Goal: Transaction & Acquisition: Purchase product/service

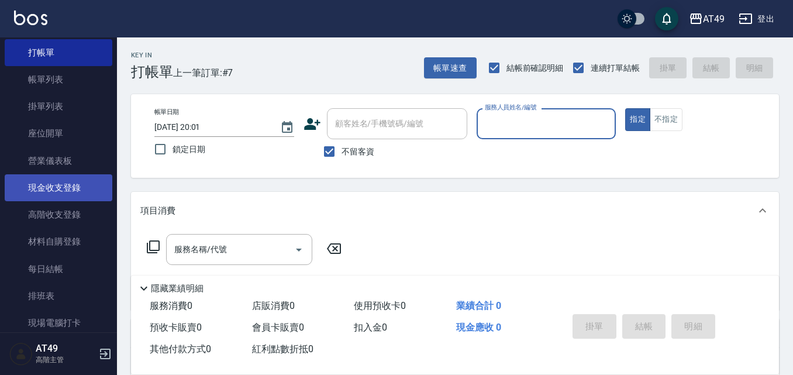
scroll to position [58, 0]
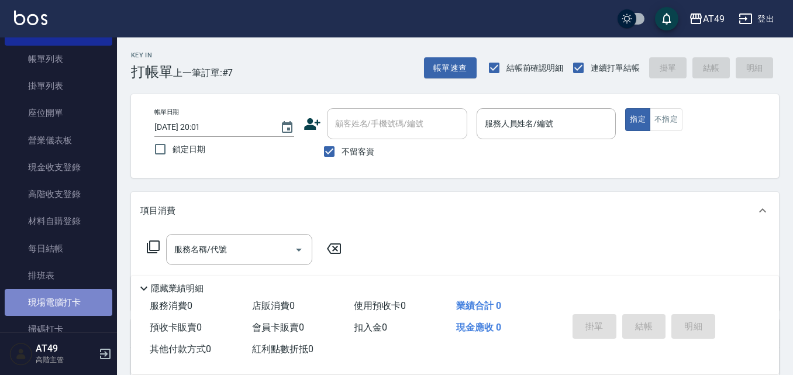
click at [81, 291] on link "現場電腦打卡" at bounding box center [59, 302] width 108 height 27
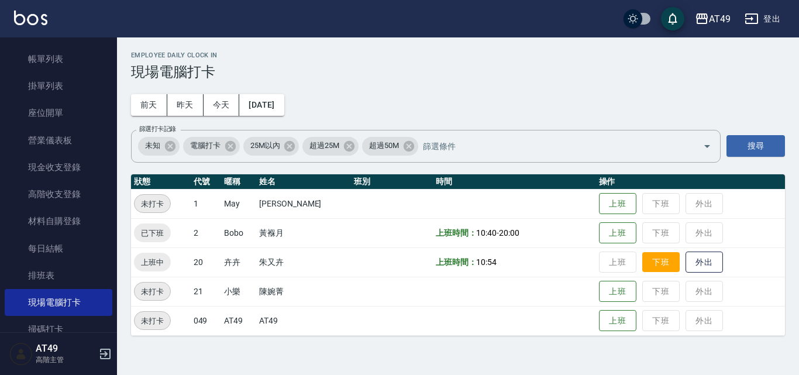
click at [656, 269] on button "下班" at bounding box center [660, 262] width 37 height 20
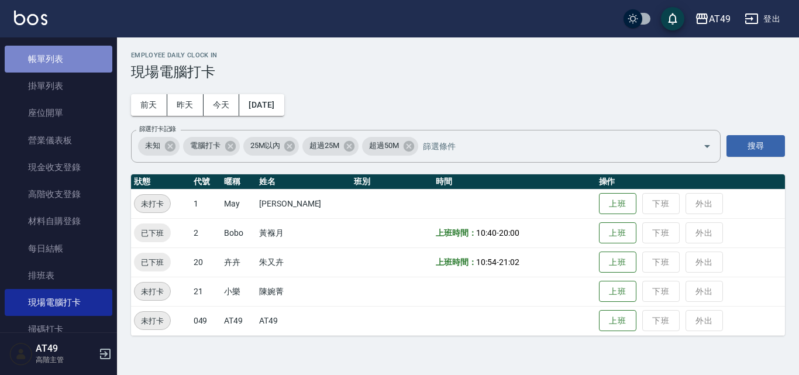
click at [58, 53] on link "帳單列表" at bounding box center [59, 59] width 108 height 27
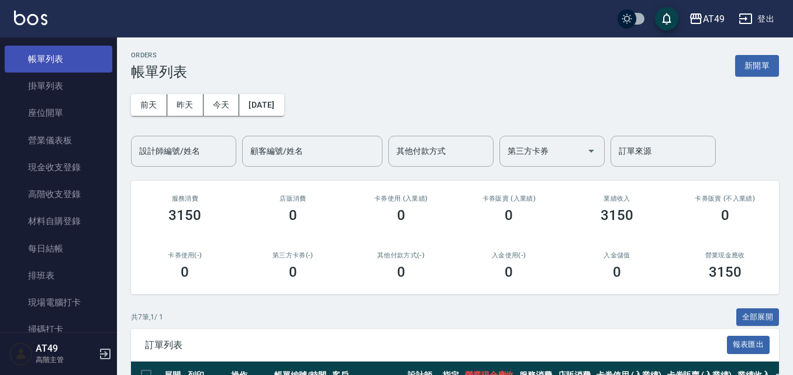
click at [71, 58] on link "帳單列表" at bounding box center [59, 59] width 108 height 27
click at [67, 61] on link "帳單列表" at bounding box center [59, 59] width 108 height 27
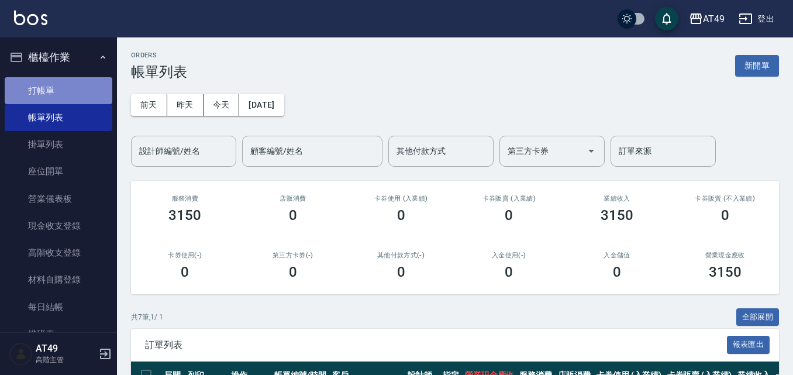
click at [70, 88] on link "打帳單" at bounding box center [59, 90] width 108 height 27
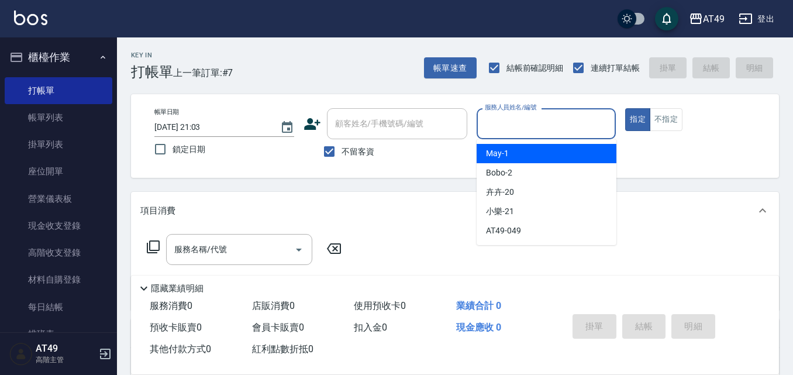
click at [503, 119] on input "服務人員姓名/編號" at bounding box center [546, 123] width 129 height 20
click at [501, 156] on span "May -1" at bounding box center [497, 153] width 23 height 12
type input "May-1"
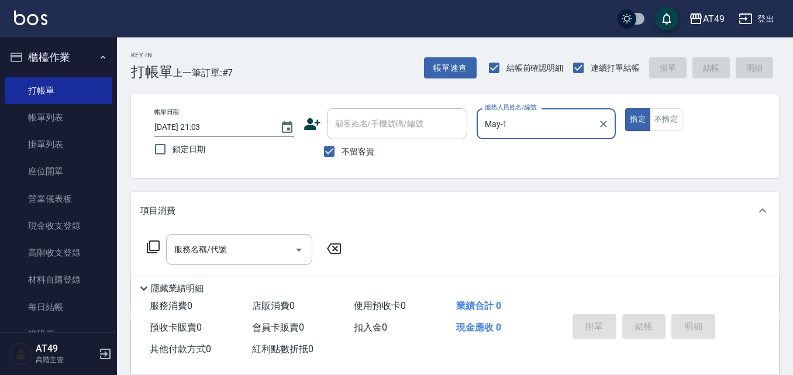
click at [153, 244] on icon at bounding box center [153, 247] width 14 height 14
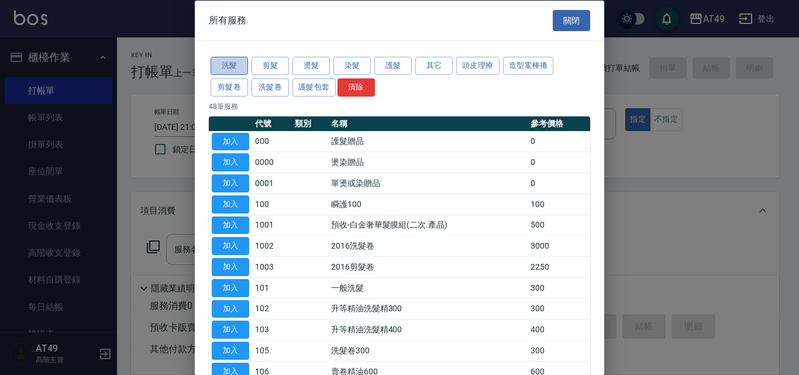
click at [230, 65] on button "洗髮" at bounding box center [229, 66] width 37 height 18
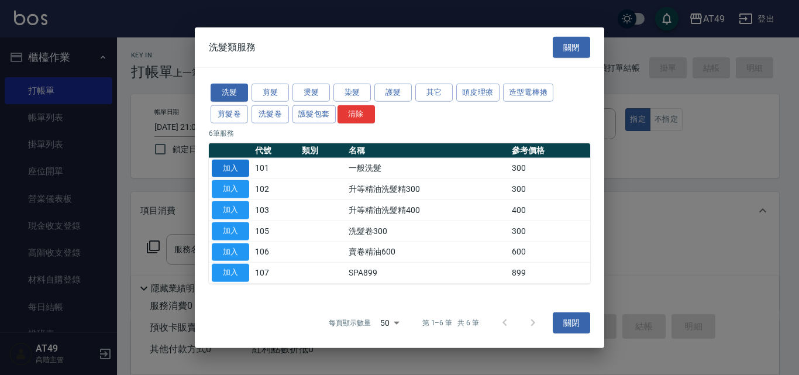
click at [244, 170] on button "加入" at bounding box center [230, 168] width 37 height 18
type input "一般洗髮(101)"
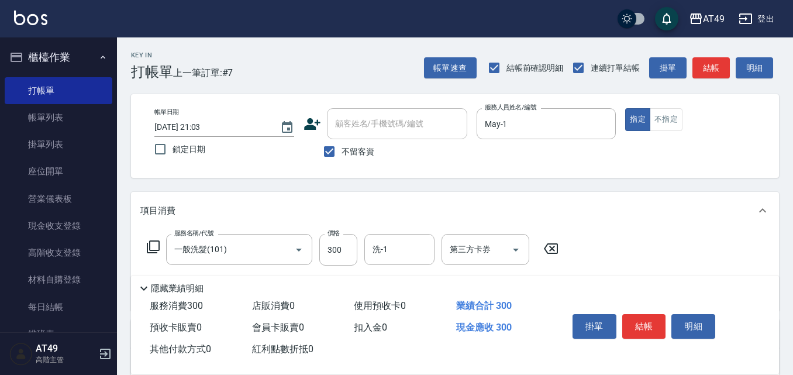
click at [156, 244] on icon at bounding box center [153, 247] width 14 height 14
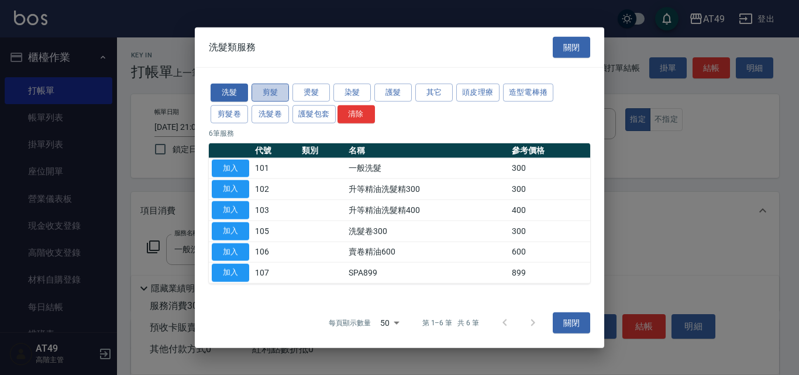
click at [287, 94] on button "剪髮" at bounding box center [269, 93] width 37 height 18
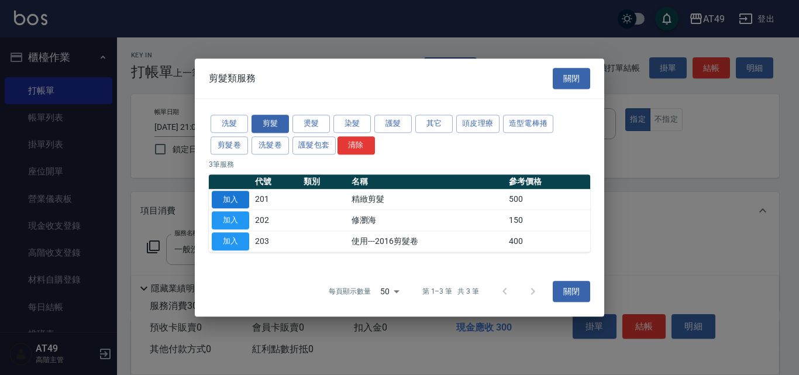
click at [226, 202] on button "加入" at bounding box center [230, 200] width 37 height 18
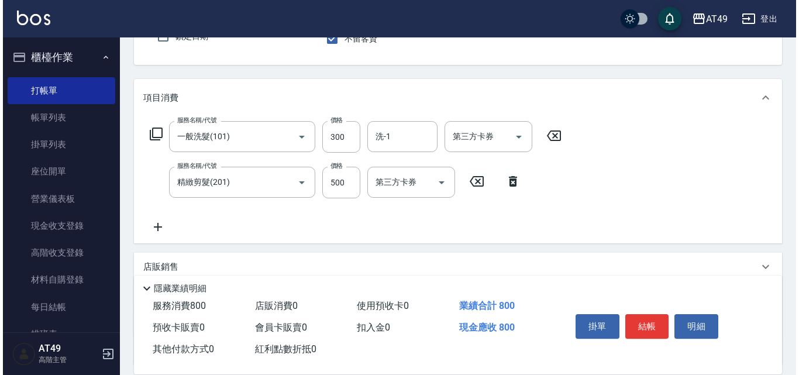
scroll to position [117, 0]
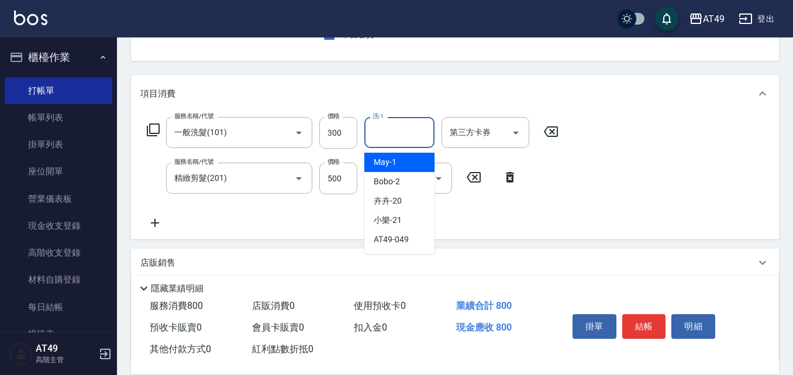
click at [402, 137] on input "洗-1" at bounding box center [400, 132] width 60 height 20
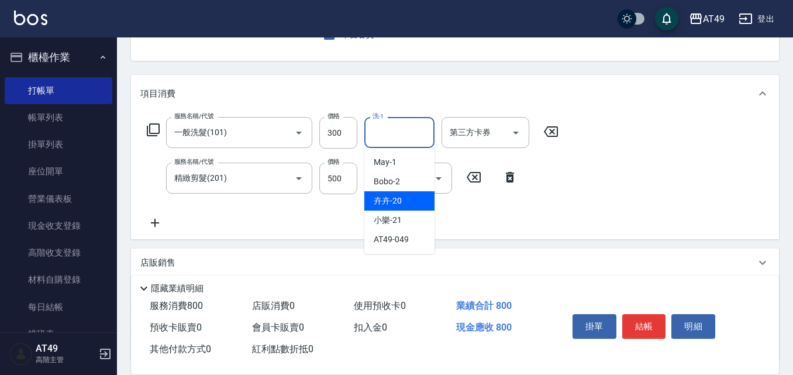
click at [414, 199] on div "卉卉 -20" at bounding box center [399, 200] width 70 height 19
type input "卉卉-20"
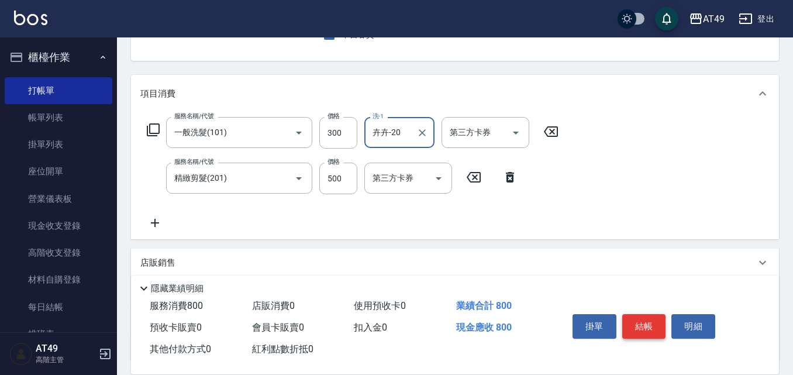
click at [638, 318] on button "結帳" at bounding box center [644, 326] width 44 height 25
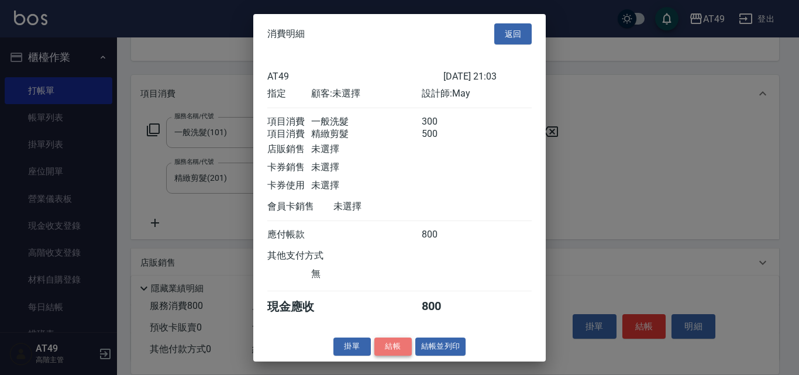
click at [398, 350] on button "結帳" at bounding box center [392, 346] width 37 height 18
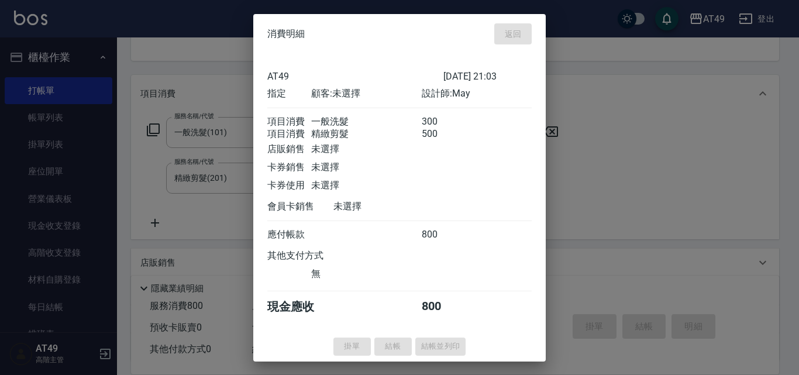
type input "[DATE] 21:06"
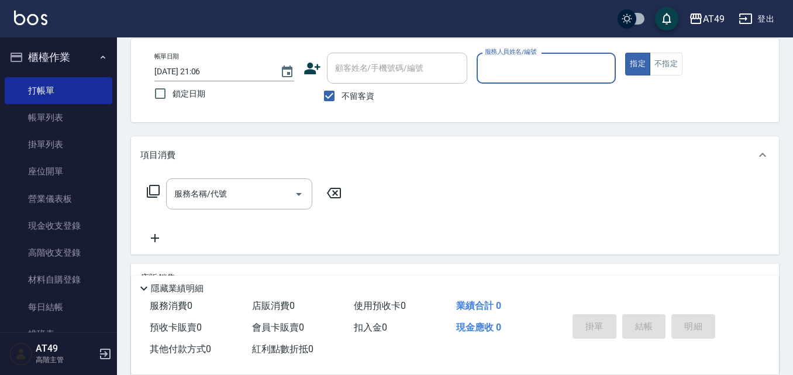
scroll to position [0, 0]
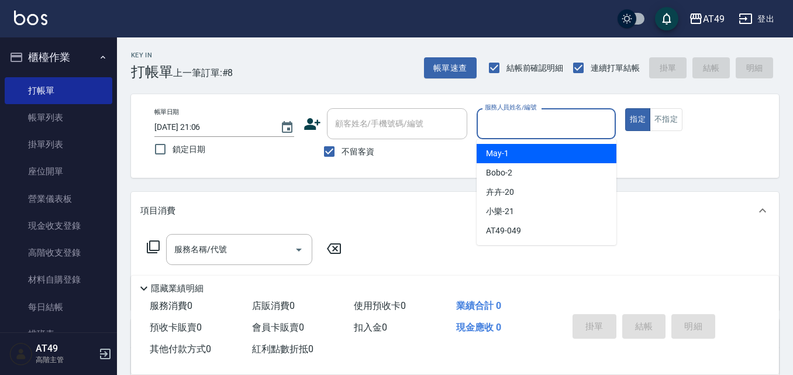
click at [509, 120] on input "服務人員姓名/編號" at bounding box center [546, 123] width 129 height 20
click at [503, 150] on span "May -1" at bounding box center [497, 153] width 23 height 12
type input "May-1"
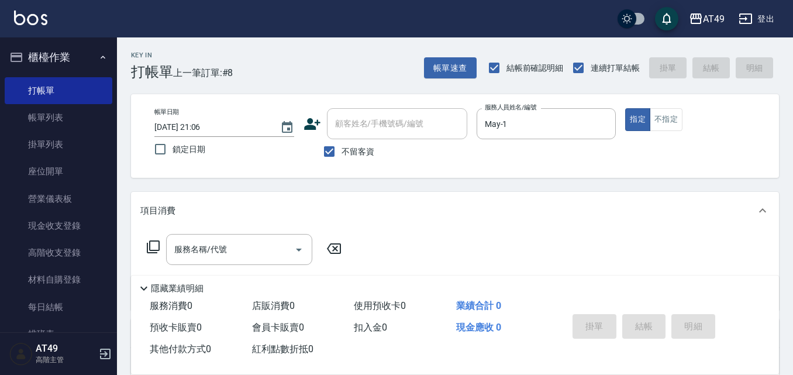
click at [150, 249] on icon at bounding box center [153, 246] width 13 height 13
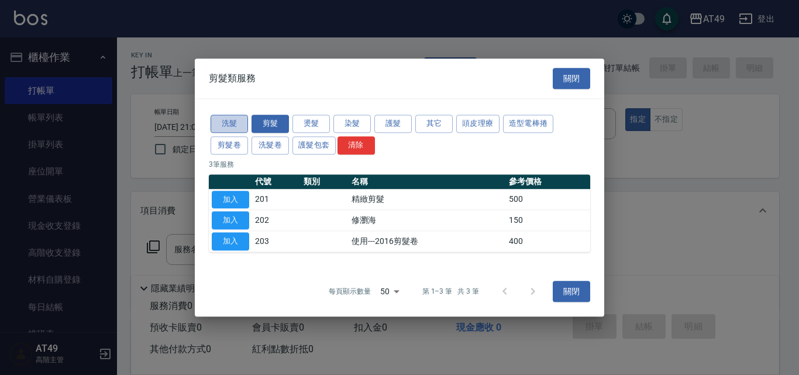
click at [230, 122] on button "洗髮" at bounding box center [229, 124] width 37 height 18
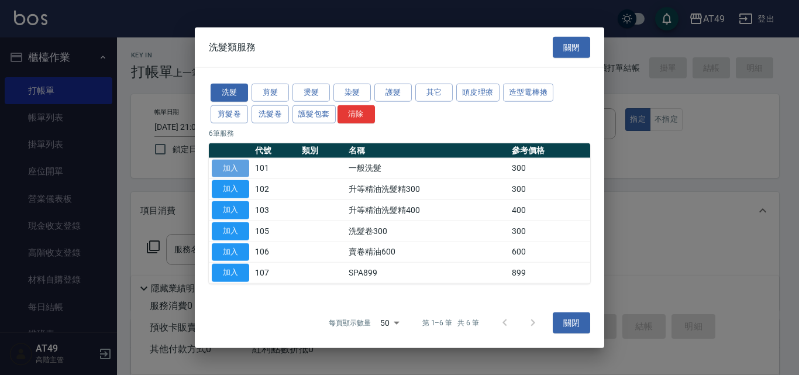
click at [230, 170] on button "加入" at bounding box center [230, 168] width 37 height 18
type input "一般洗髮(101)"
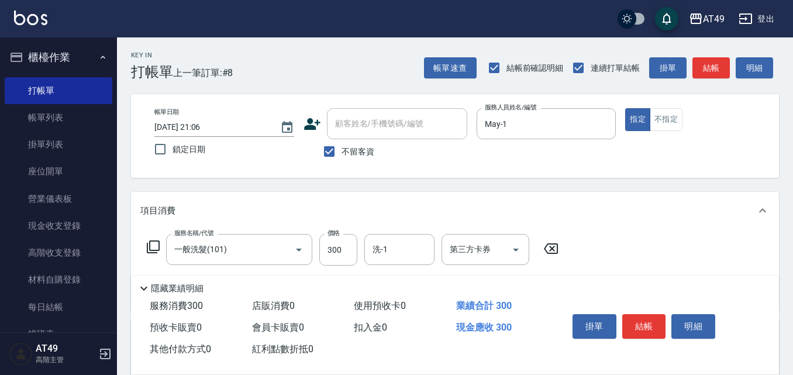
click at [152, 247] on icon at bounding box center [153, 247] width 14 height 14
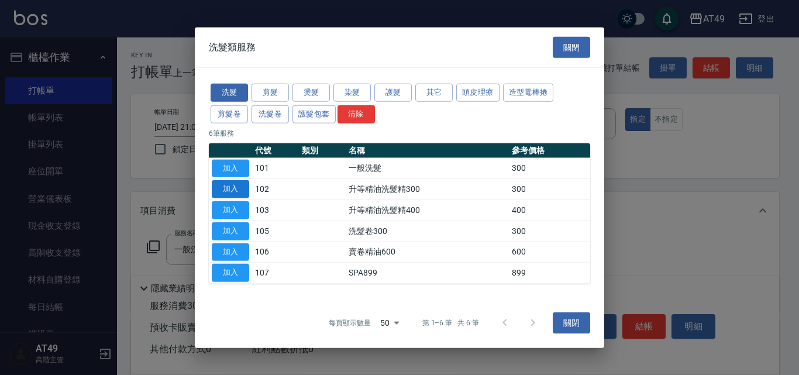
click at [222, 192] on button "加入" at bounding box center [230, 189] width 37 height 18
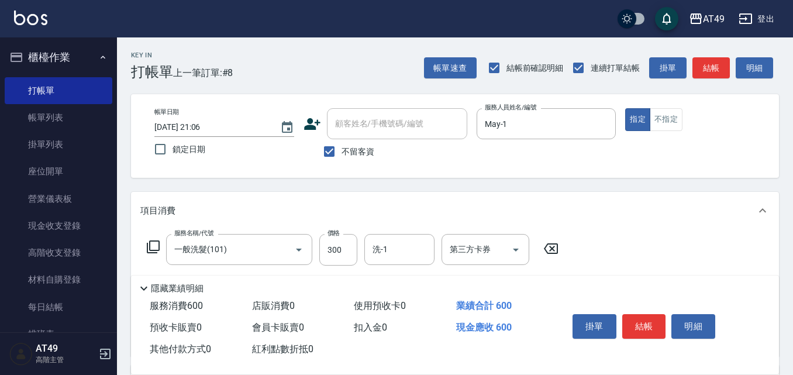
click at [152, 244] on icon at bounding box center [153, 247] width 14 height 14
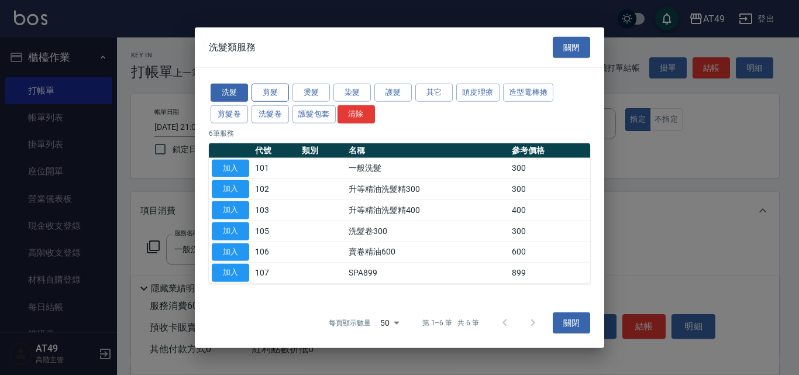
click at [283, 91] on button "剪髮" at bounding box center [269, 93] width 37 height 18
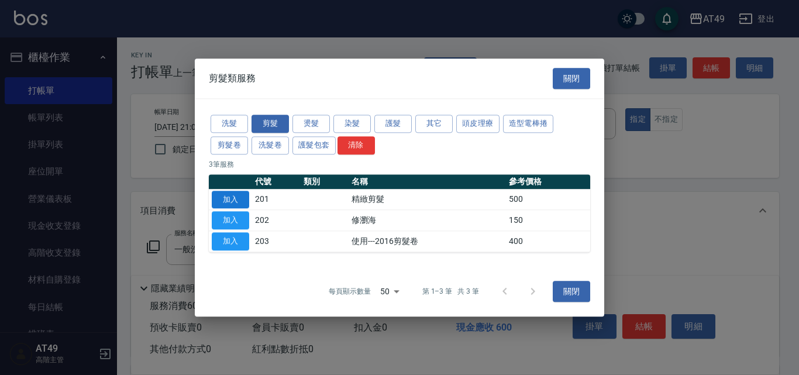
click at [234, 198] on button "加入" at bounding box center [230, 200] width 37 height 18
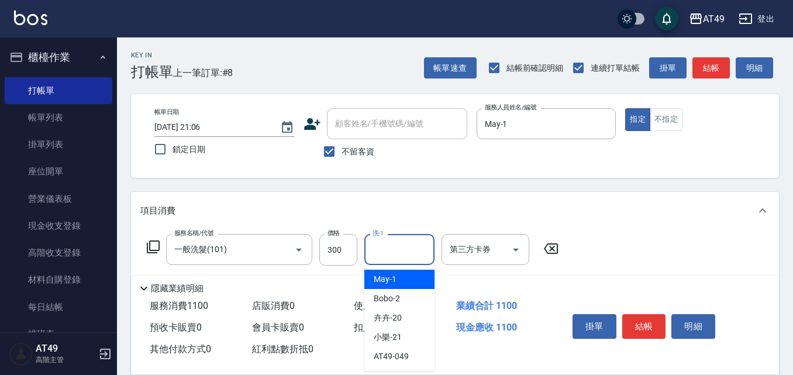
click at [408, 253] on input "洗-1" at bounding box center [400, 249] width 60 height 20
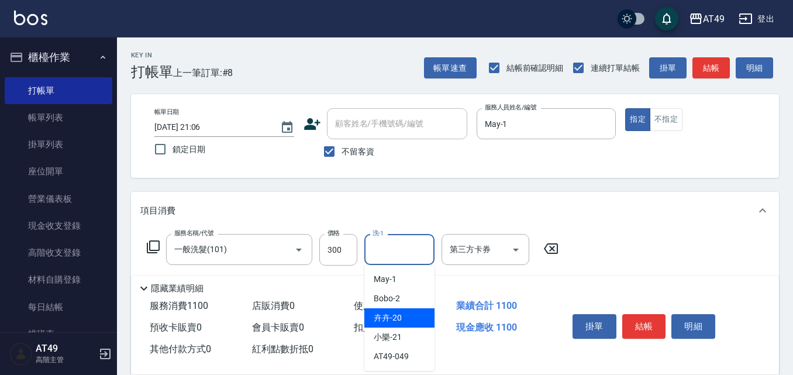
click at [392, 322] on span "卉卉 -20" at bounding box center [388, 318] width 28 height 12
type input "卉卉-20"
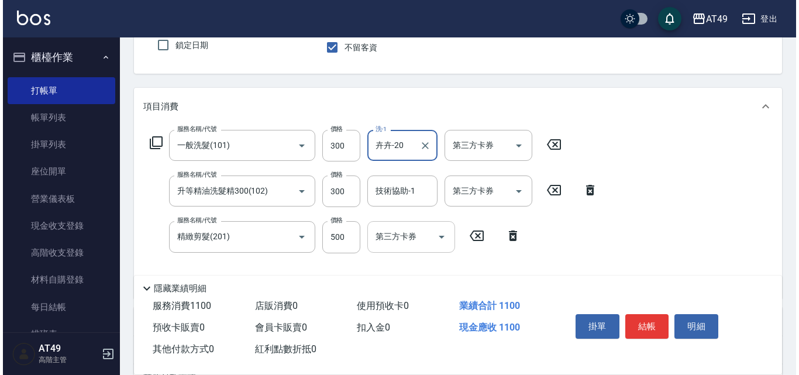
scroll to position [117, 0]
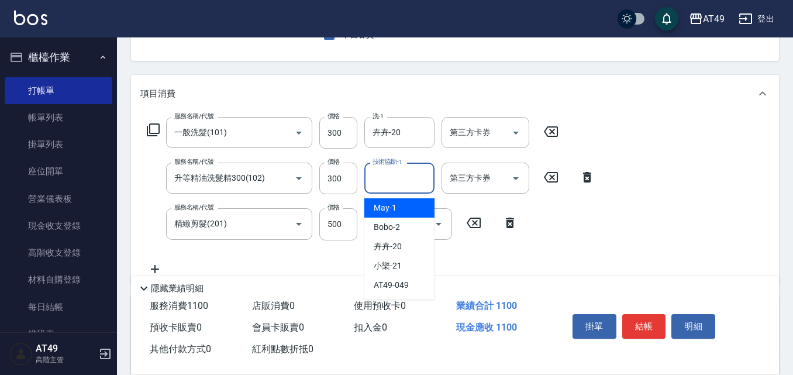
click at [395, 181] on input "技術協助-1" at bounding box center [400, 178] width 60 height 20
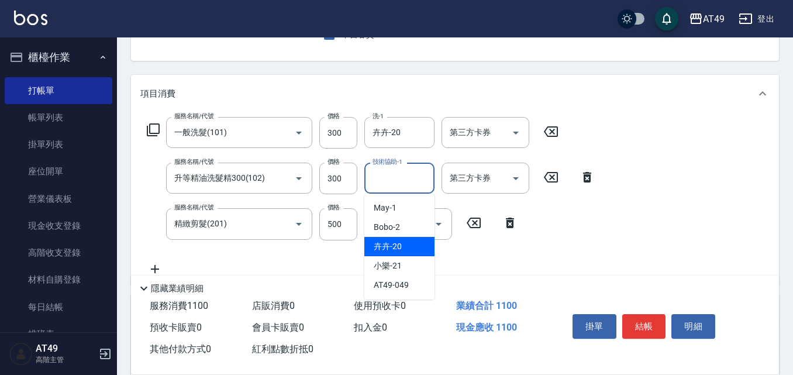
click at [401, 247] on span "卉卉 -20" at bounding box center [388, 246] width 28 height 12
type input "卉卉-20"
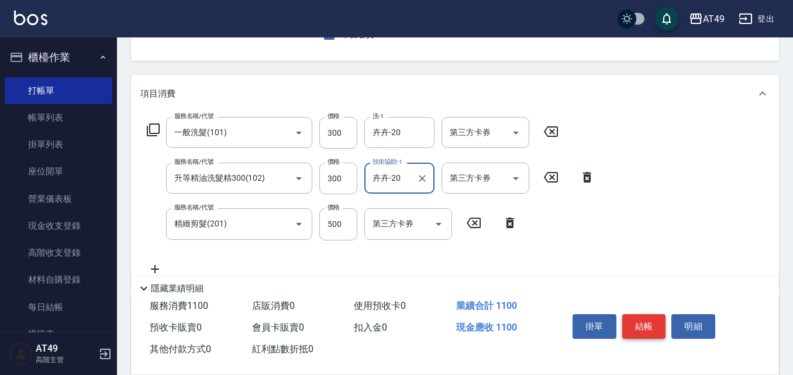
click at [653, 323] on button "結帳" at bounding box center [644, 326] width 44 height 25
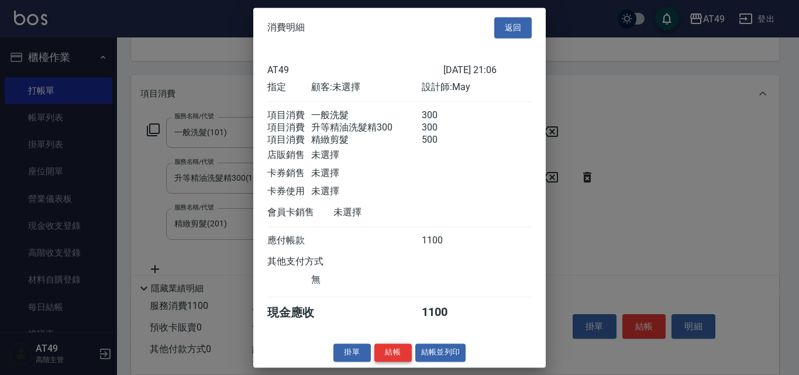
click at [385, 361] on button "結帳" at bounding box center [392, 352] width 37 height 18
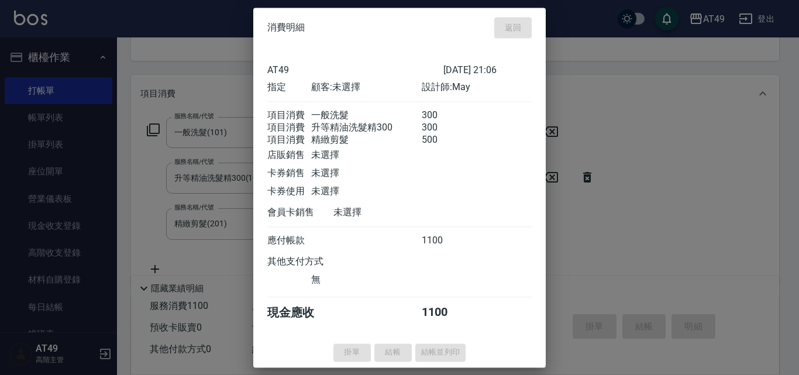
type input "[DATE] 21:07"
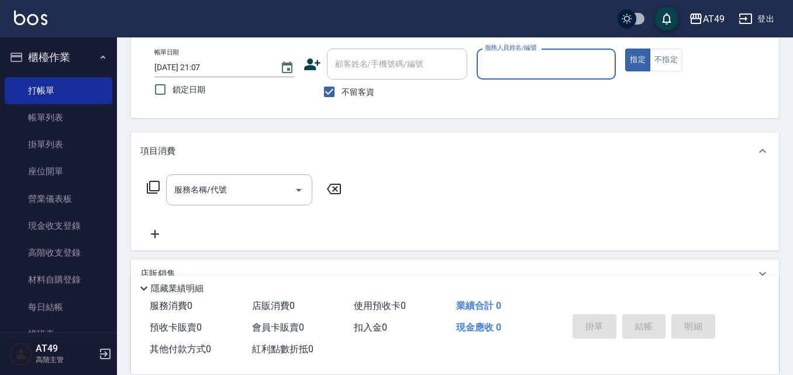
scroll to position [0, 0]
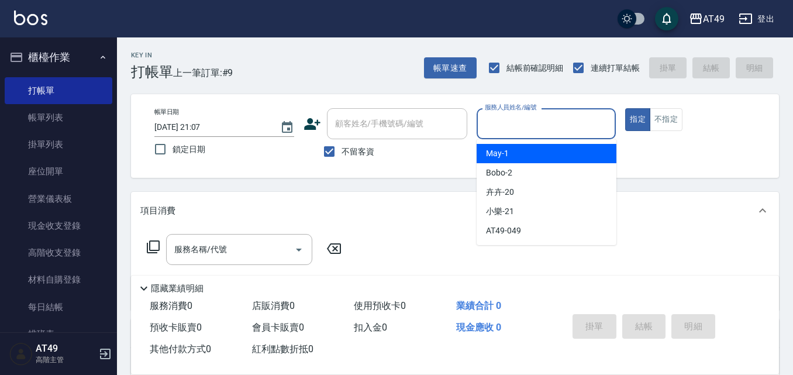
click at [506, 123] on input "服務人員姓名/編號" at bounding box center [546, 123] width 129 height 20
click at [507, 153] on span "May -1" at bounding box center [497, 153] width 23 height 12
type input "May-1"
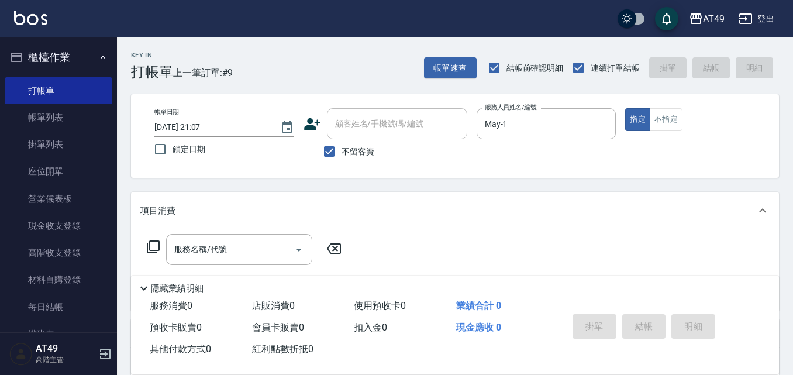
click at [155, 247] on icon at bounding box center [153, 247] width 14 height 14
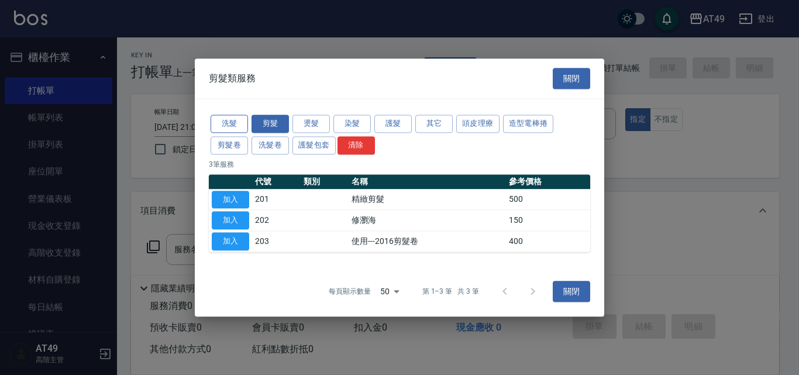
click at [215, 123] on button "洗髮" at bounding box center [229, 124] width 37 height 18
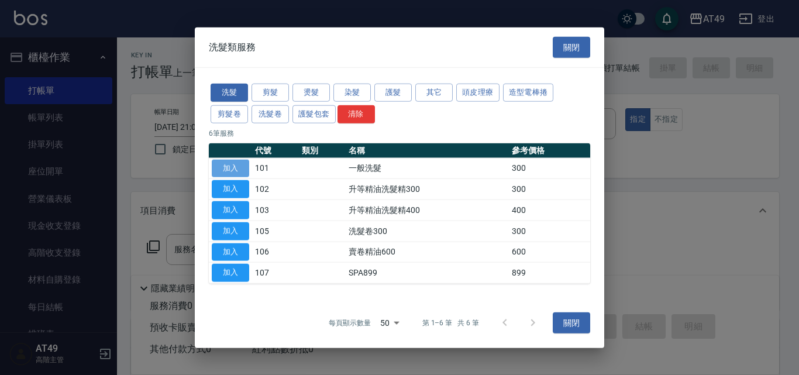
click at [215, 163] on button "加入" at bounding box center [230, 168] width 37 height 18
type input "一般洗髮(101)"
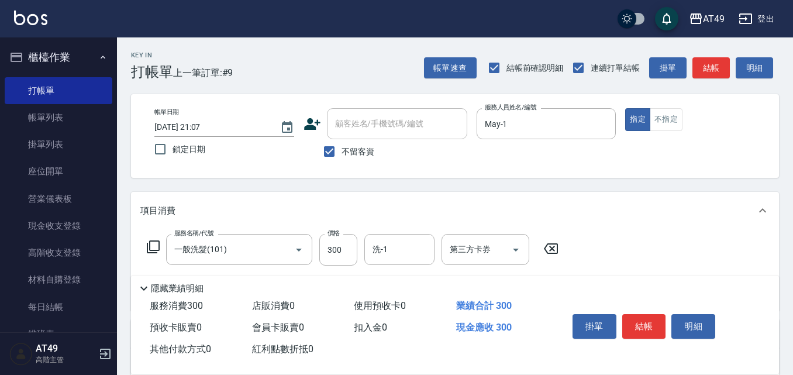
click at [156, 249] on icon at bounding box center [153, 247] width 14 height 14
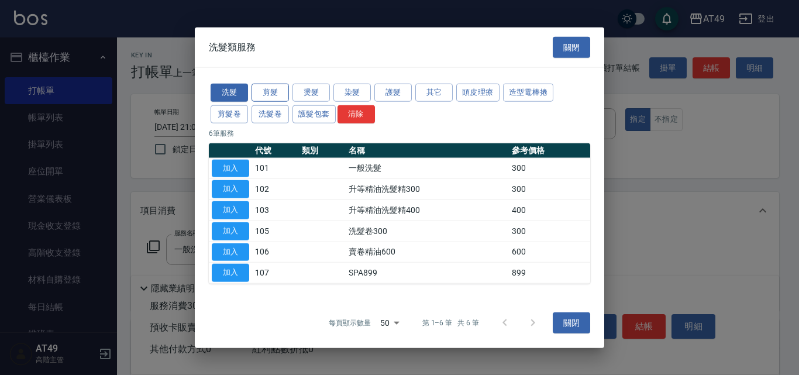
click at [282, 92] on button "剪髮" at bounding box center [269, 93] width 37 height 18
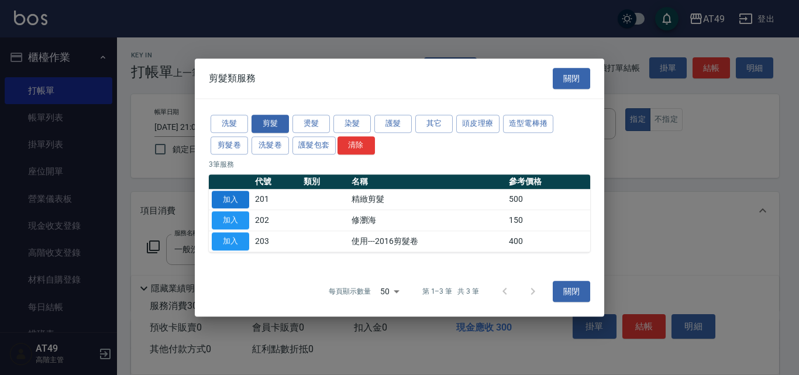
click at [235, 201] on button "加入" at bounding box center [230, 200] width 37 height 18
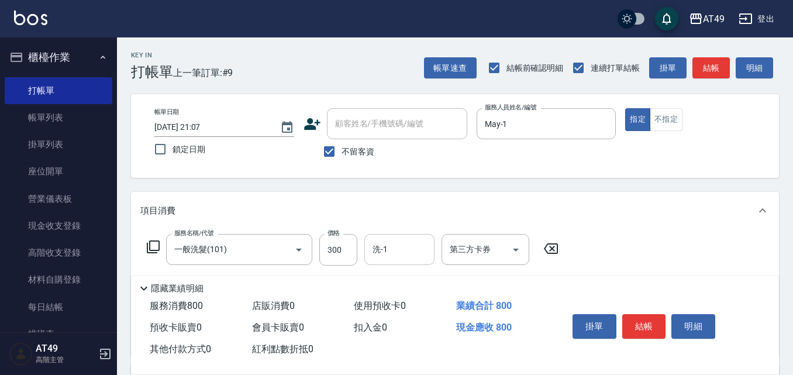
click at [394, 252] on input "洗-1" at bounding box center [400, 249] width 60 height 20
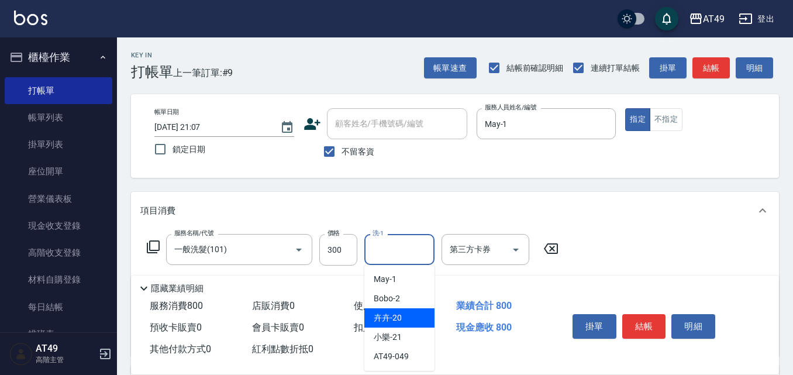
click at [405, 314] on div "卉卉 -20" at bounding box center [399, 317] width 70 height 19
type input "卉卉-20"
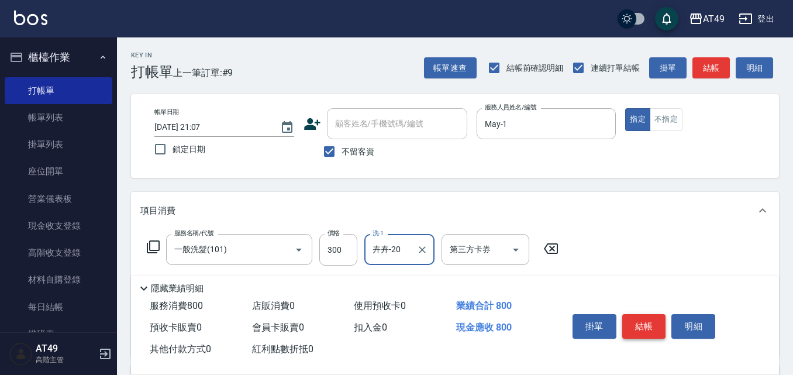
click at [639, 316] on button "結帳" at bounding box center [644, 326] width 44 height 25
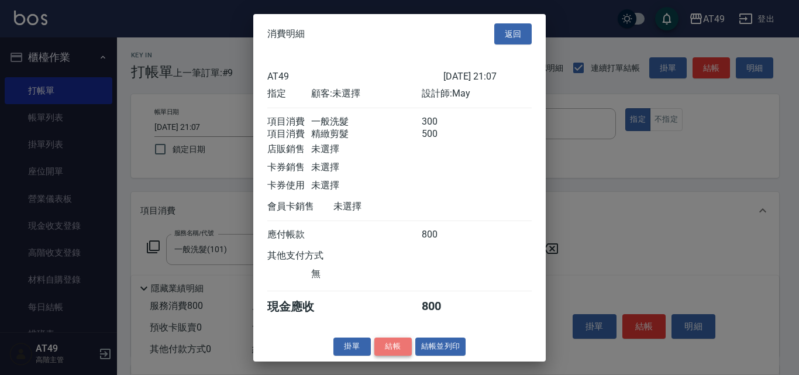
click at [404, 356] on button "結帳" at bounding box center [392, 346] width 37 height 18
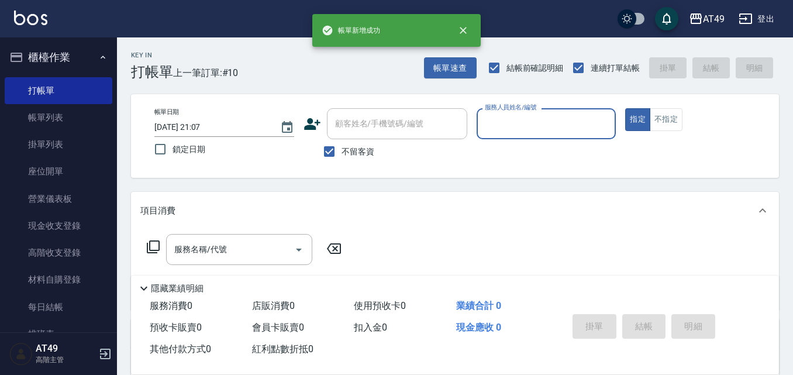
click at [504, 122] on input "服務人員姓名/編號" at bounding box center [546, 123] width 129 height 20
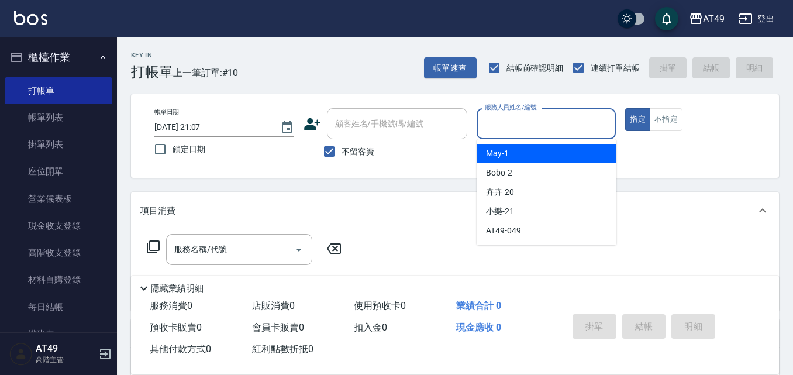
click at [497, 156] on span "May -1" at bounding box center [497, 153] width 23 height 12
type input "May-1"
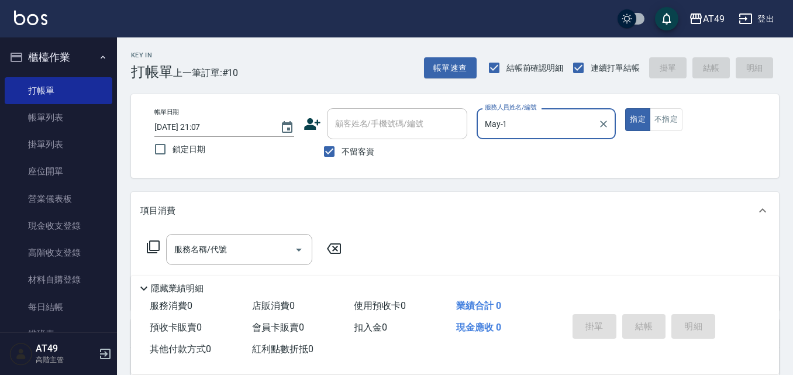
click at [152, 244] on icon at bounding box center [153, 247] width 14 height 14
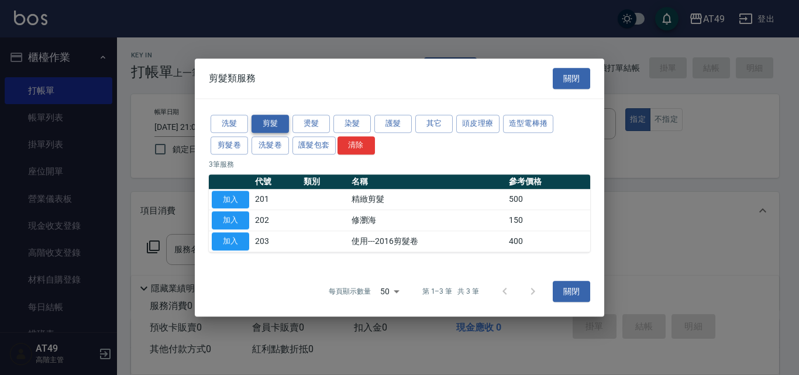
click at [267, 119] on button "剪髮" at bounding box center [269, 124] width 37 height 18
click at [243, 200] on button "加入" at bounding box center [230, 200] width 37 height 18
type input "精緻剪髮(201)"
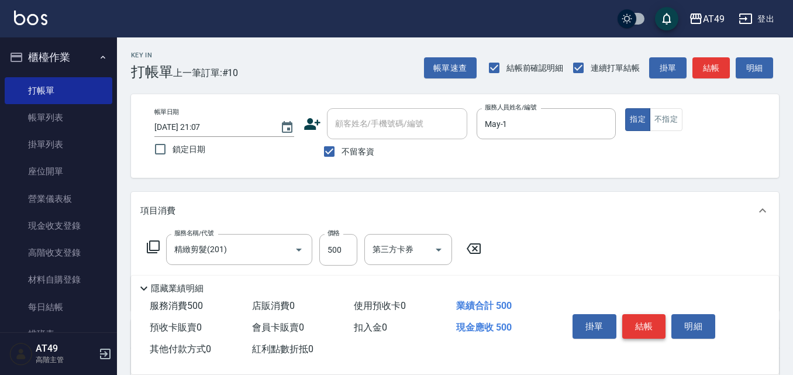
click at [650, 322] on button "結帳" at bounding box center [644, 326] width 44 height 25
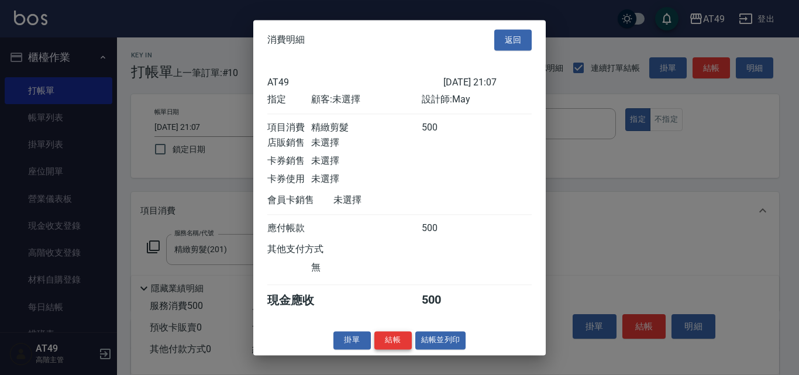
click at [390, 347] on button "結帳" at bounding box center [392, 340] width 37 height 18
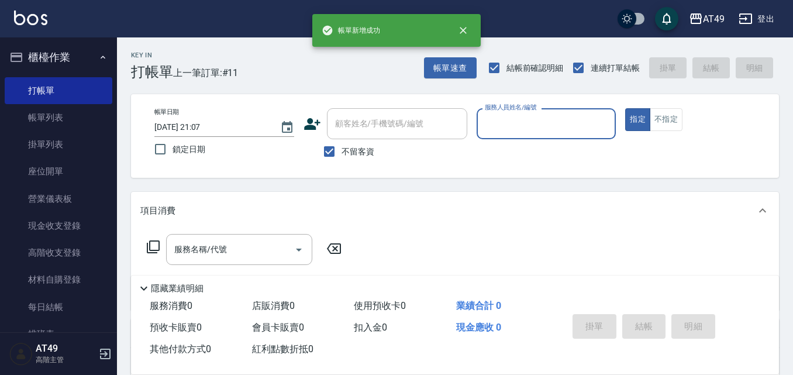
click at [509, 126] on input "服務人員姓名/編號" at bounding box center [546, 123] width 129 height 20
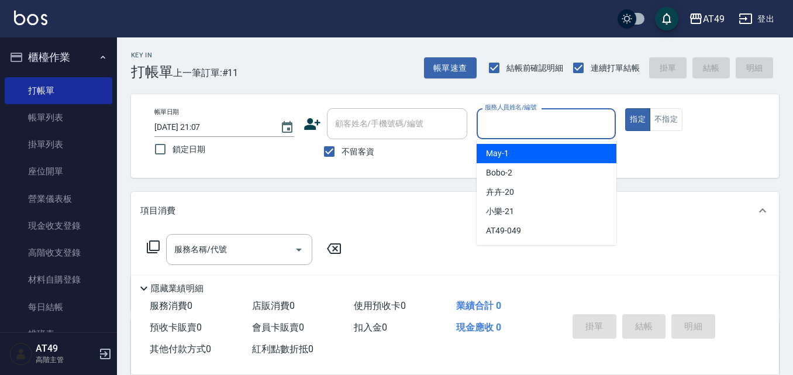
click at [513, 152] on div "May -1" at bounding box center [547, 153] width 140 height 19
type input "May-1"
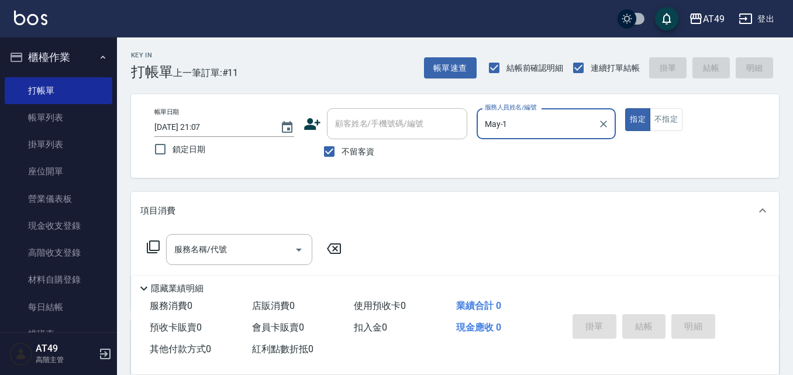
click at [155, 247] on icon at bounding box center [153, 247] width 14 height 14
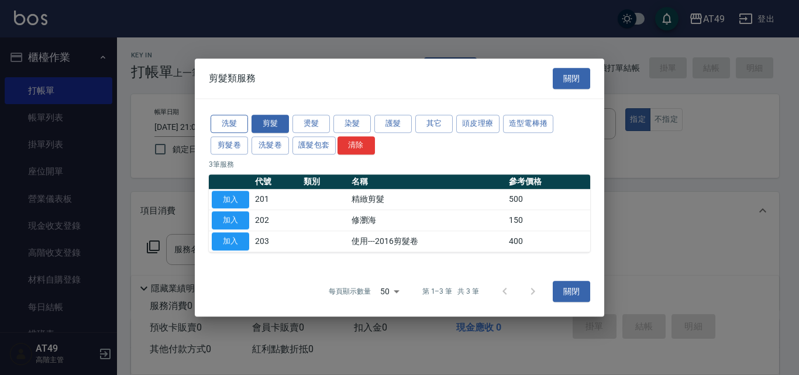
click at [233, 120] on button "洗髮" at bounding box center [229, 124] width 37 height 18
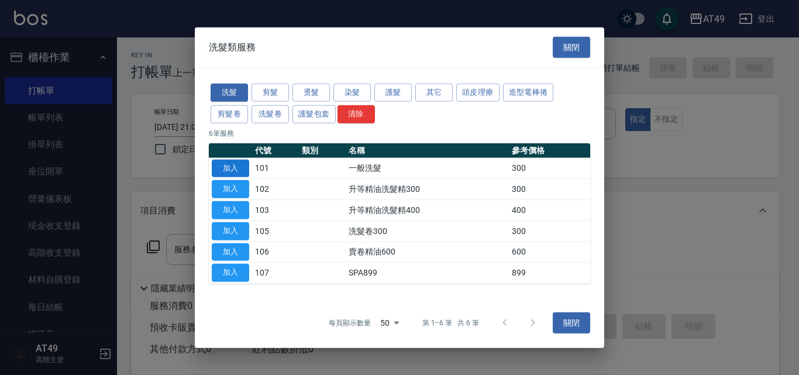
click at [225, 167] on button "加入" at bounding box center [230, 168] width 37 height 18
type input "一般洗髮(101)"
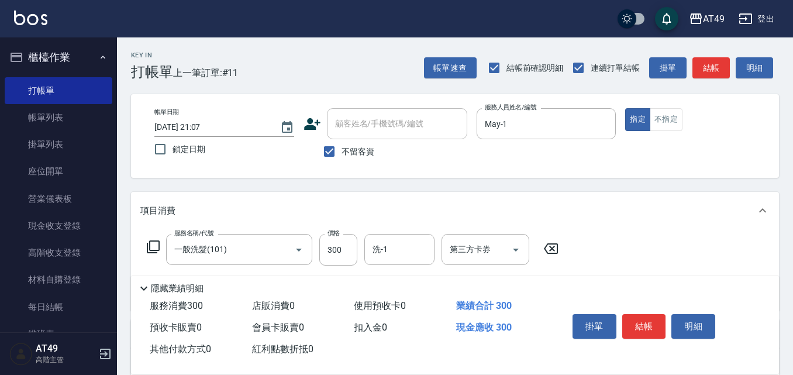
click at [151, 246] on icon at bounding box center [153, 247] width 14 height 14
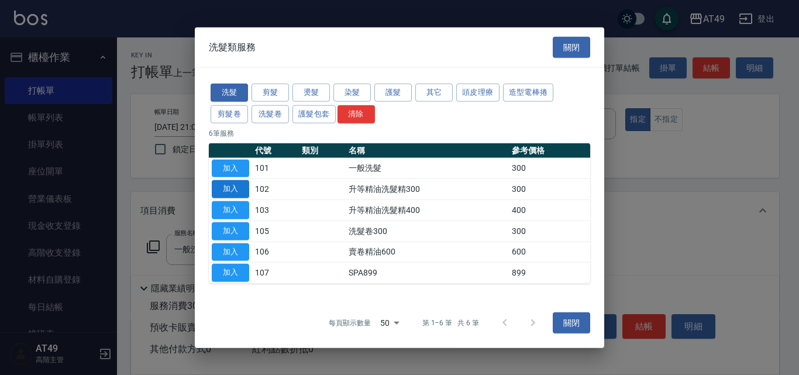
click at [226, 187] on button "加入" at bounding box center [230, 189] width 37 height 18
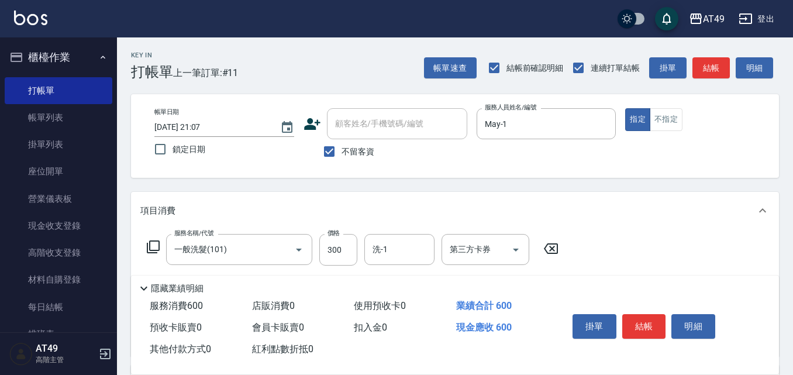
click at [149, 249] on icon at bounding box center [153, 246] width 13 height 13
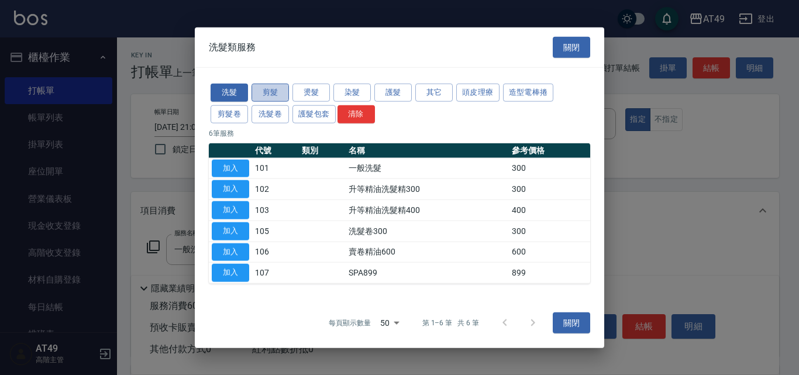
click at [280, 91] on button "剪髮" at bounding box center [269, 93] width 37 height 18
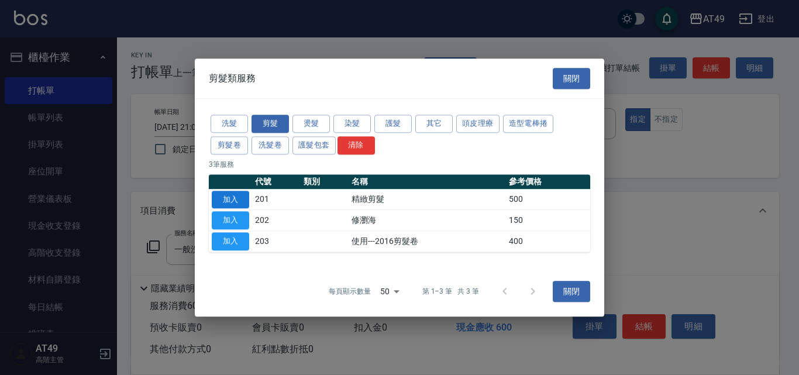
click at [225, 202] on button "加入" at bounding box center [230, 200] width 37 height 18
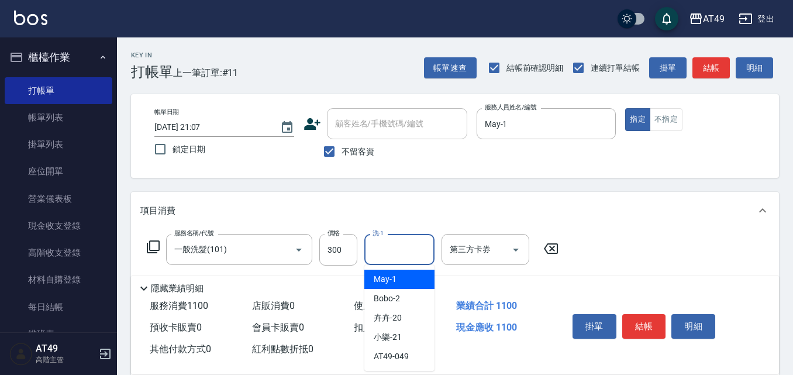
click at [409, 247] on input "洗-1" at bounding box center [400, 249] width 60 height 20
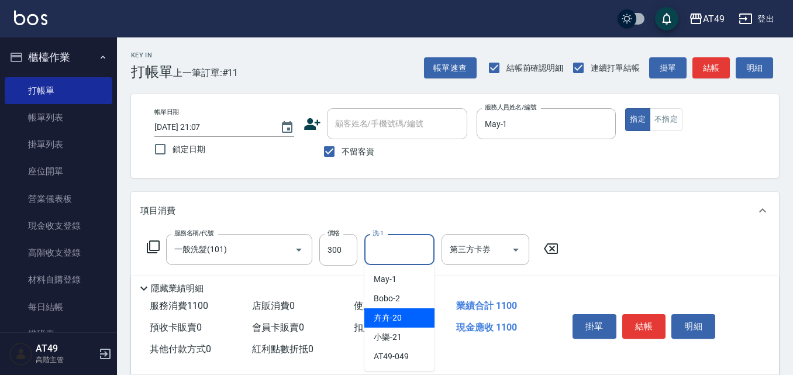
click at [412, 319] on div "卉卉 -20" at bounding box center [399, 317] width 70 height 19
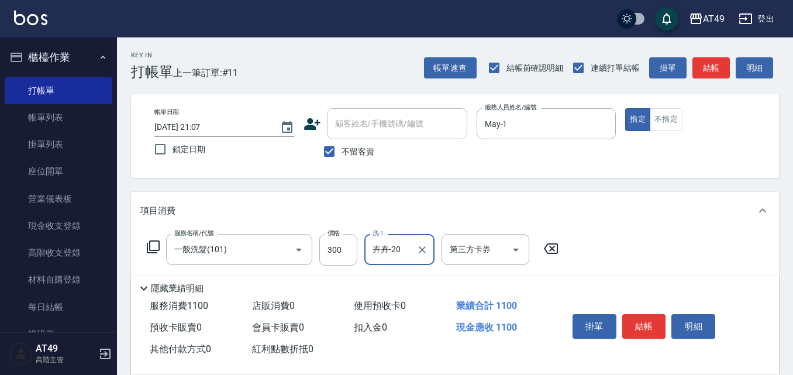
type input "卉卉-20"
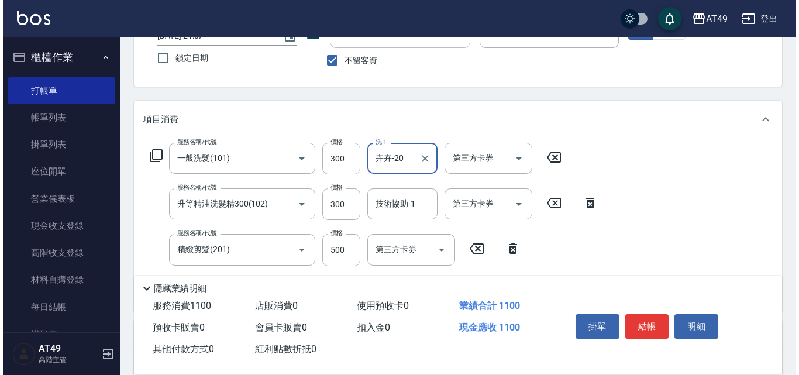
scroll to position [117, 0]
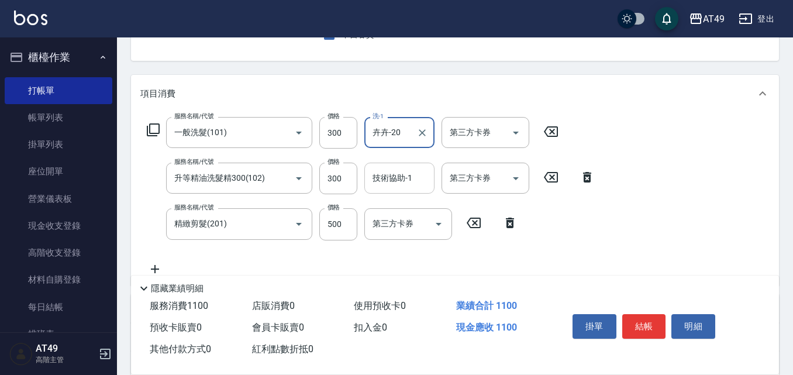
click at [387, 183] on input "技術協助-1" at bounding box center [400, 178] width 60 height 20
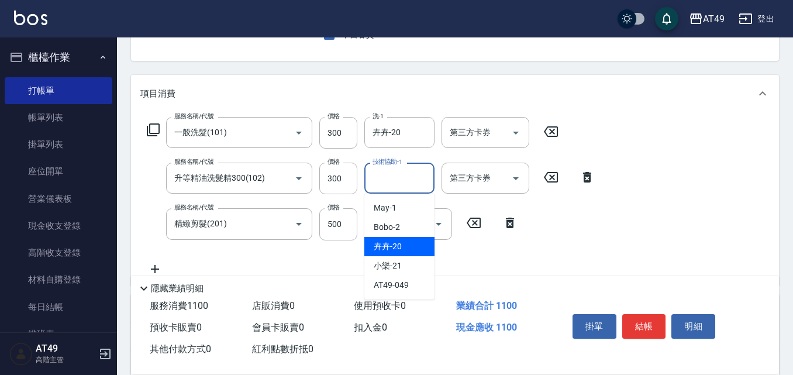
click at [411, 249] on div "卉卉 -20" at bounding box center [399, 246] width 70 height 19
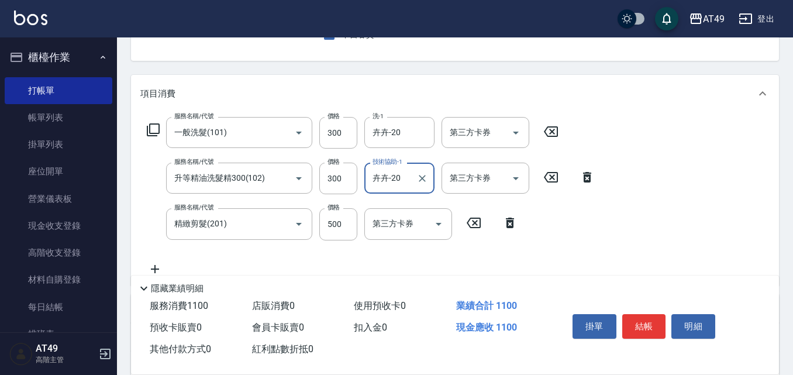
type input "卉卉-20"
click at [651, 325] on button "結帳" at bounding box center [644, 326] width 44 height 25
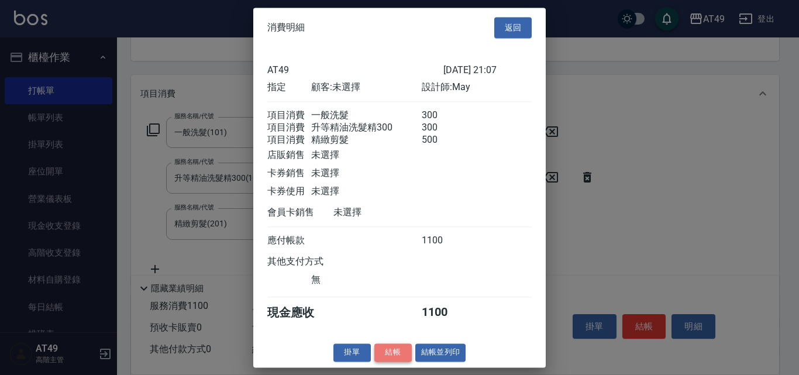
click at [389, 361] on button "結帳" at bounding box center [392, 352] width 37 height 18
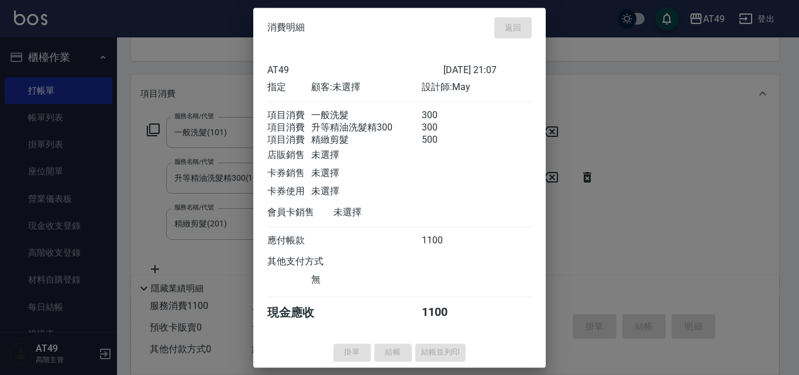
type input "[DATE] 21:08"
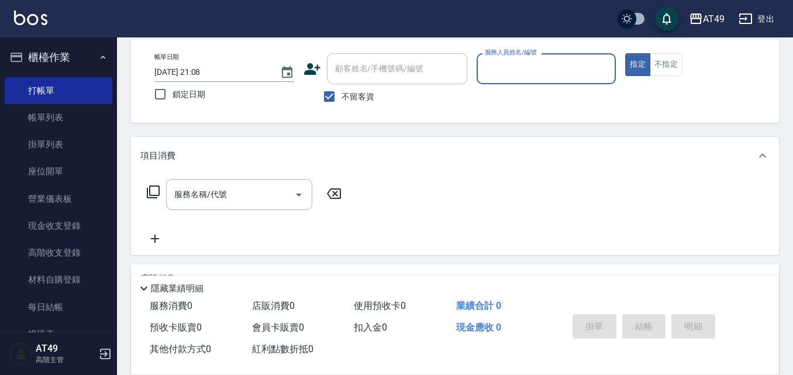
scroll to position [0, 0]
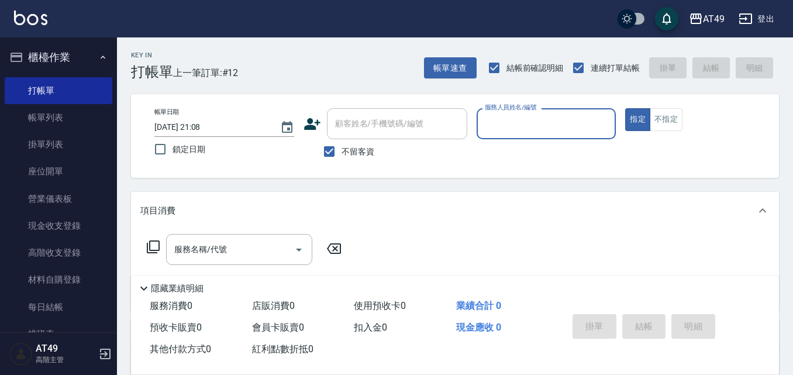
click at [510, 128] on input "服務人員姓名/編號" at bounding box center [546, 123] width 129 height 20
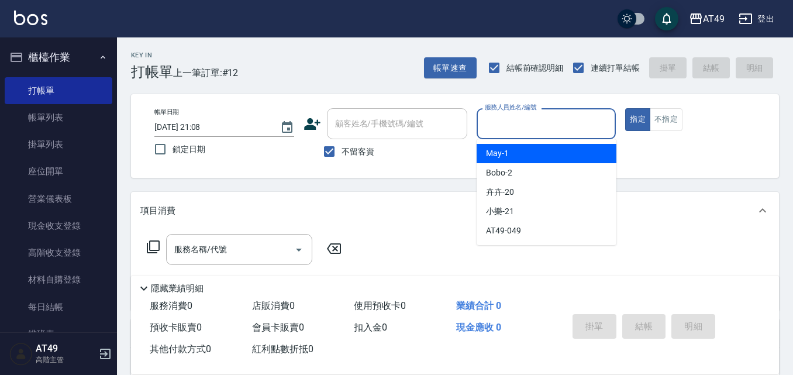
click at [515, 152] on div "May -1" at bounding box center [547, 153] width 140 height 19
type input "May-1"
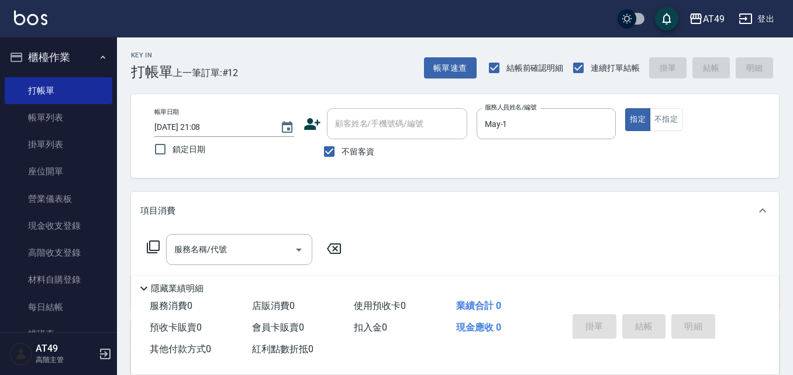
click at [157, 244] on icon at bounding box center [153, 247] width 14 height 14
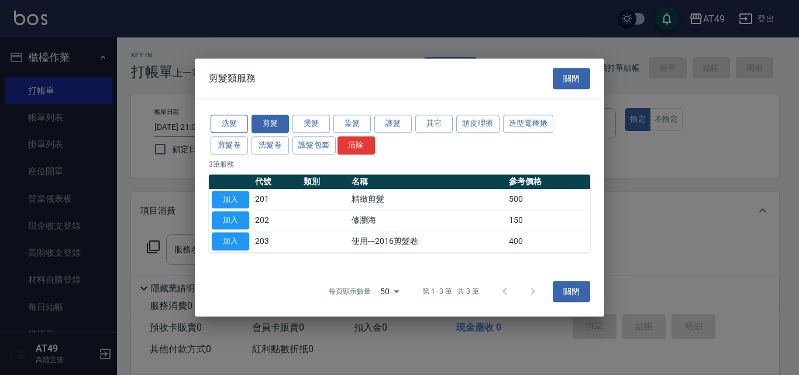
click at [238, 123] on button "洗髮" at bounding box center [229, 124] width 37 height 18
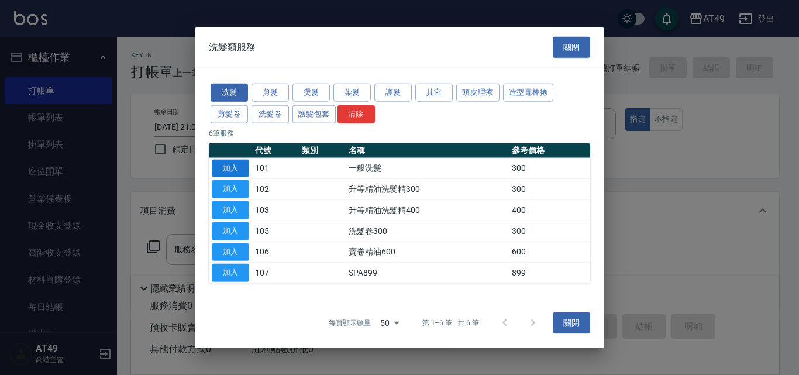
click at [239, 168] on button "加入" at bounding box center [230, 168] width 37 height 18
type input "一般洗髮(101)"
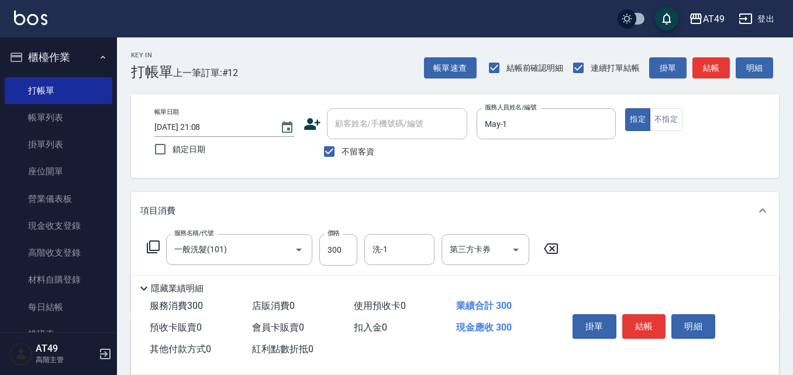
click at [155, 243] on icon at bounding box center [153, 247] width 14 height 14
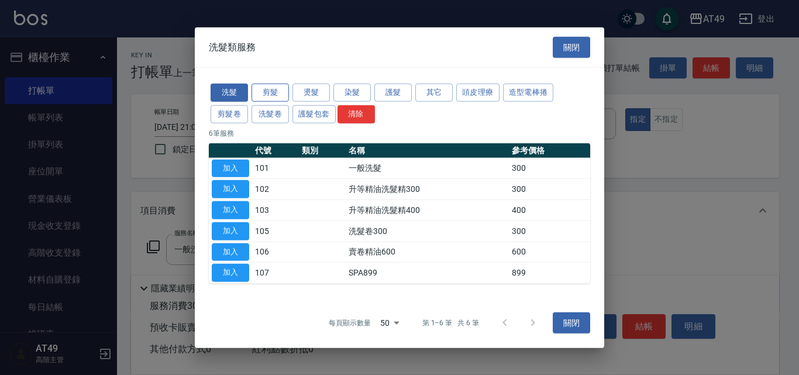
click at [280, 97] on button "剪髮" at bounding box center [269, 93] width 37 height 18
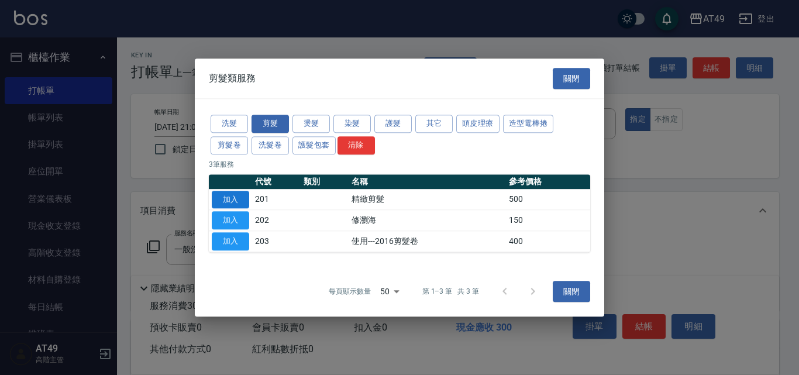
click at [226, 194] on button "加入" at bounding box center [230, 200] width 37 height 18
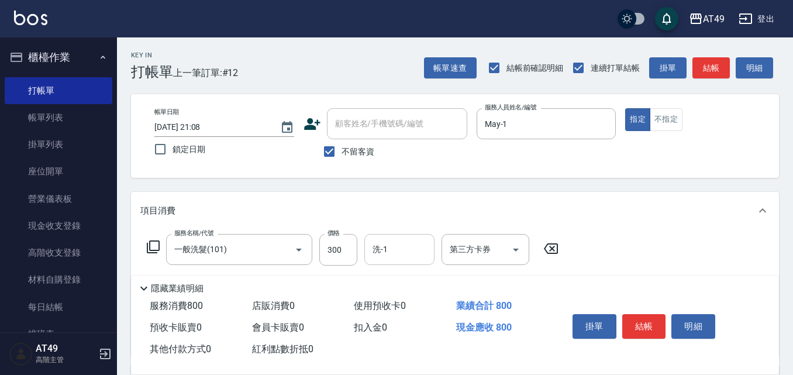
click at [412, 254] on input "洗-1" at bounding box center [400, 249] width 60 height 20
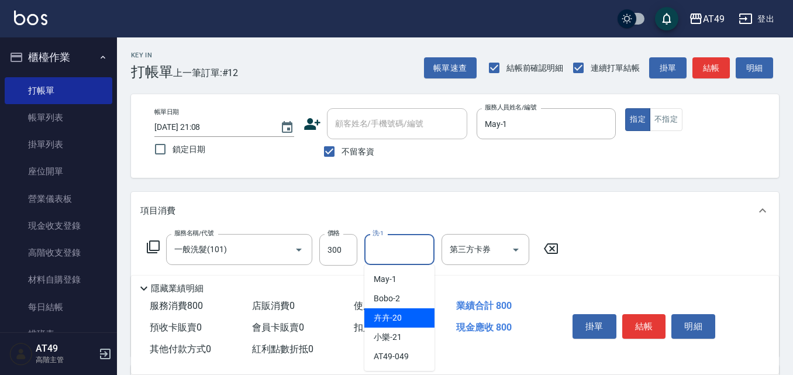
click at [394, 317] on span "卉卉 -20" at bounding box center [388, 318] width 28 height 12
type input "卉卉-20"
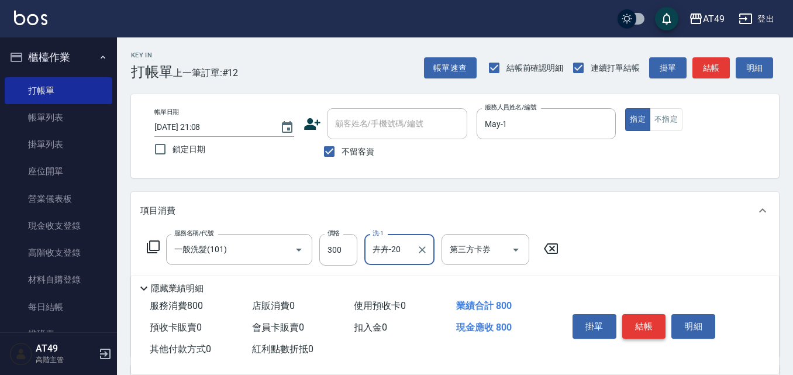
click at [646, 324] on button "結帳" at bounding box center [644, 326] width 44 height 25
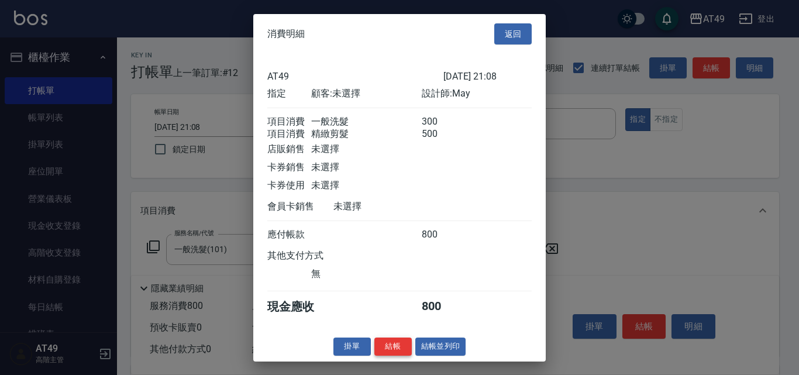
click at [388, 352] on button "結帳" at bounding box center [392, 346] width 37 height 18
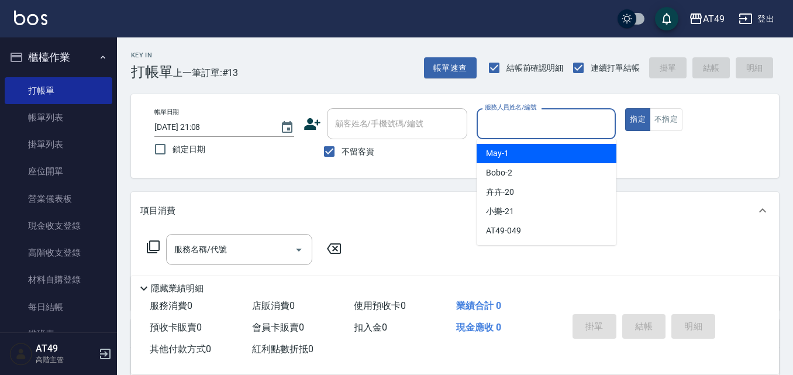
click at [518, 129] on input "服務人員姓名/編號" at bounding box center [546, 123] width 129 height 20
click at [518, 151] on div "May -1" at bounding box center [547, 153] width 140 height 19
type input "May-1"
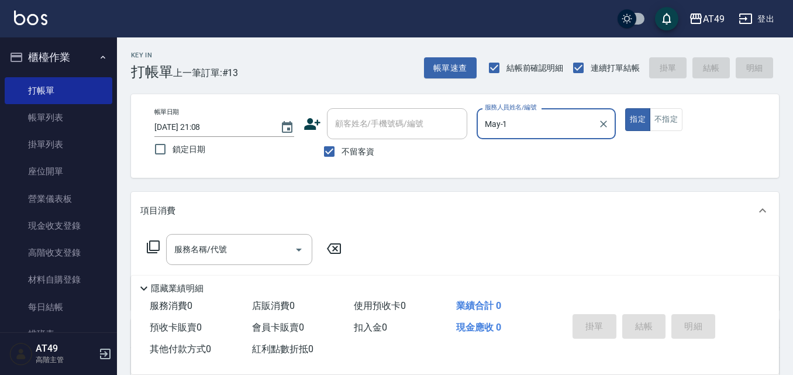
click at [155, 246] on icon at bounding box center [153, 247] width 14 height 14
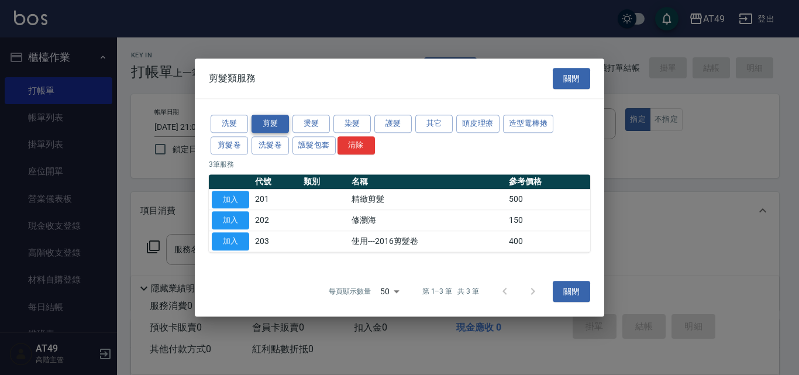
click at [275, 122] on button "剪髮" at bounding box center [269, 124] width 37 height 18
click at [225, 199] on button "加入" at bounding box center [230, 200] width 37 height 18
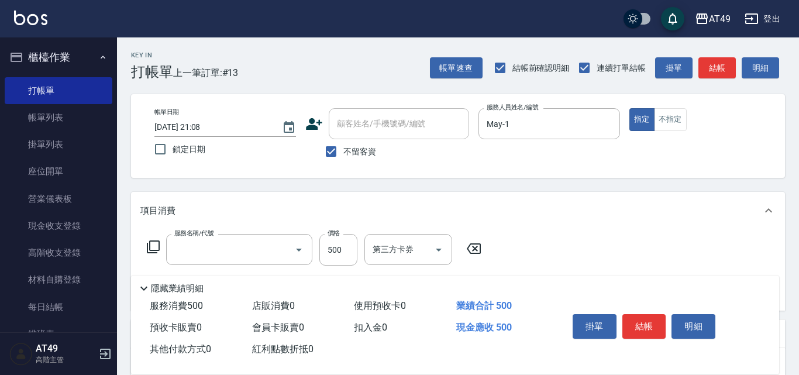
type input "精緻剪髮(201)"
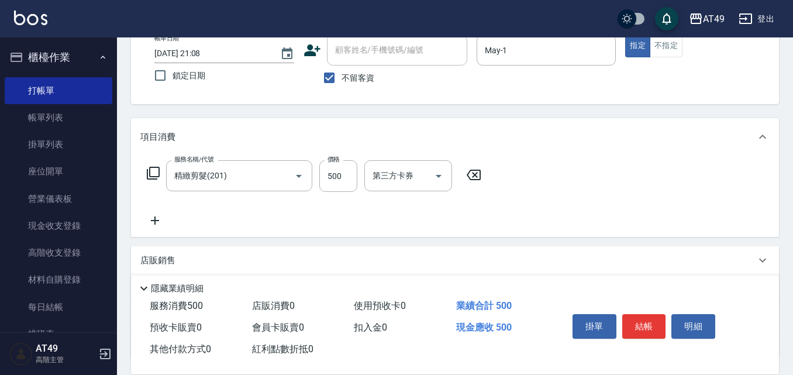
scroll to position [170, 0]
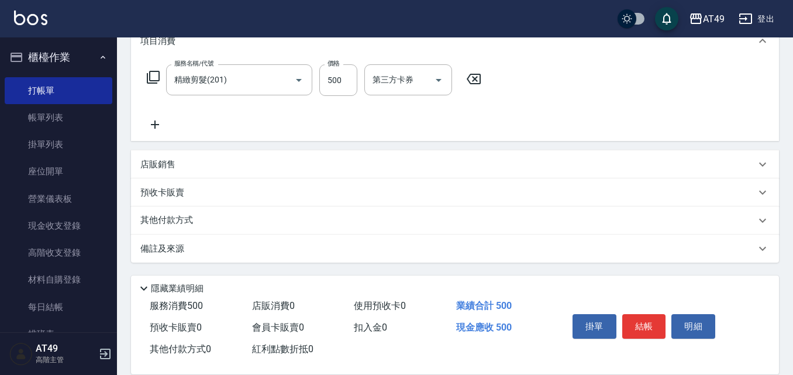
click at [156, 166] on p "店販銷售" at bounding box center [157, 165] width 35 height 12
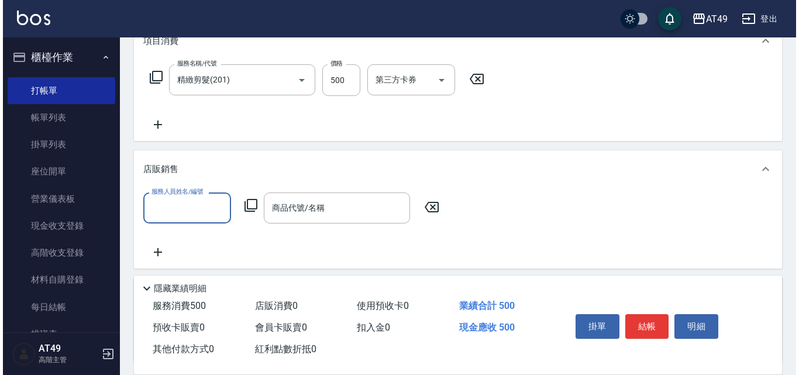
scroll to position [0, 0]
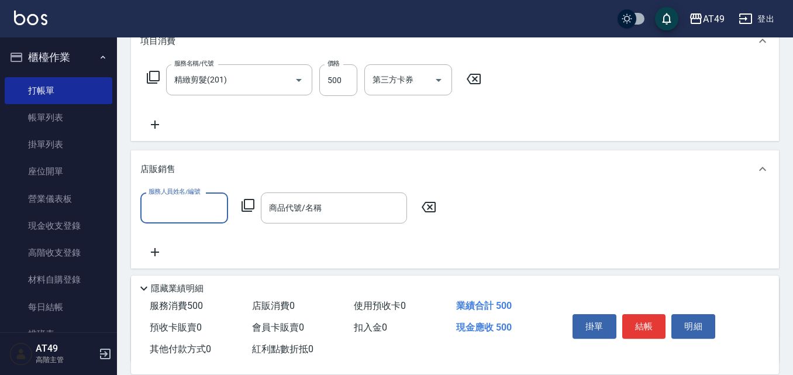
click at [185, 208] on input "服務人員姓名/編號" at bounding box center [184, 208] width 77 height 20
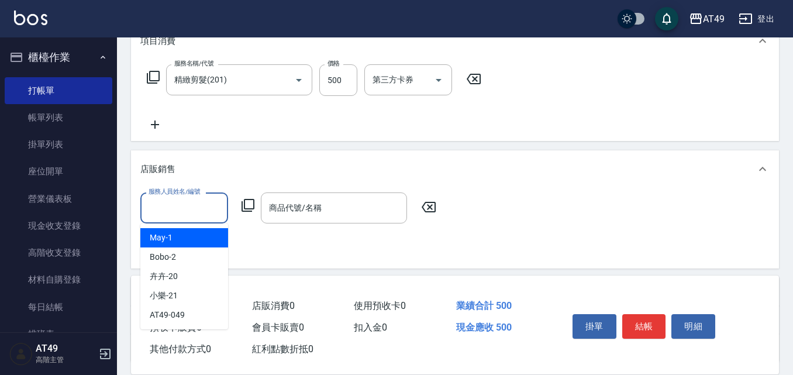
drag, startPoint x: 170, startPoint y: 236, endPoint x: 174, endPoint y: 279, distance: 43.5
click at [173, 276] on ul "May -1 Bobo -2 卉卉 -20 小樂 -21 AT49 -049" at bounding box center [184, 276] width 88 height 106
click at [204, 228] on div "May -1" at bounding box center [184, 237] width 88 height 19
type input "May-1"
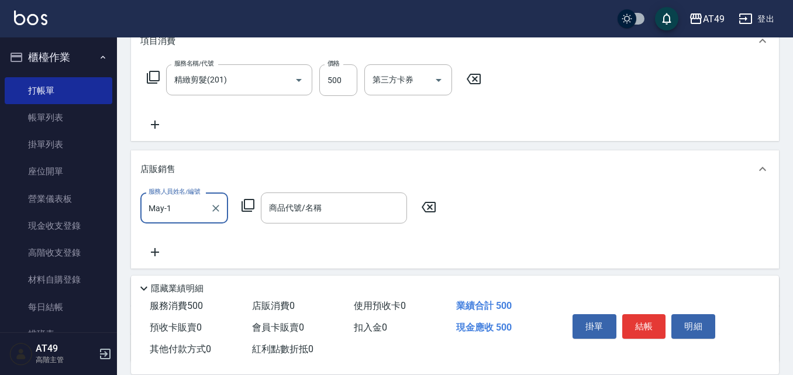
click at [248, 204] on icon at bounding box center [248, 205] width 14 height 14
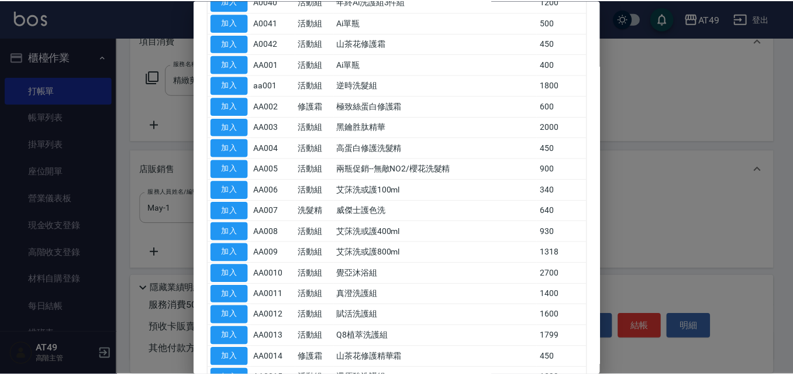
scroll to position [585, 0]
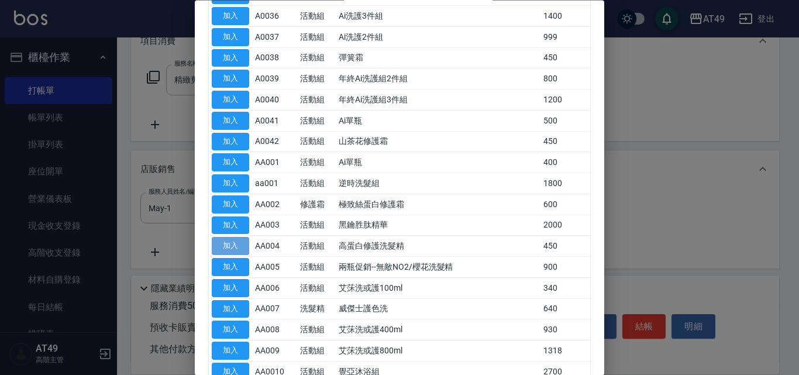
click at [237, 242] on button "加入" at bounding box center [230, 246] width 37 height 18
type input "高蛋白修護洗髮精"
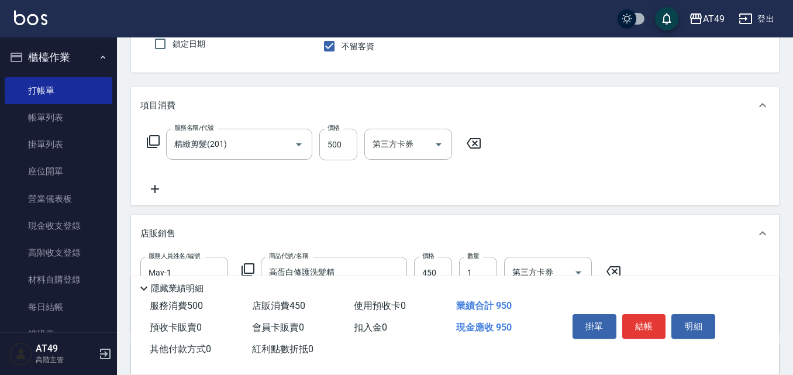
scroll to position [0, 0]
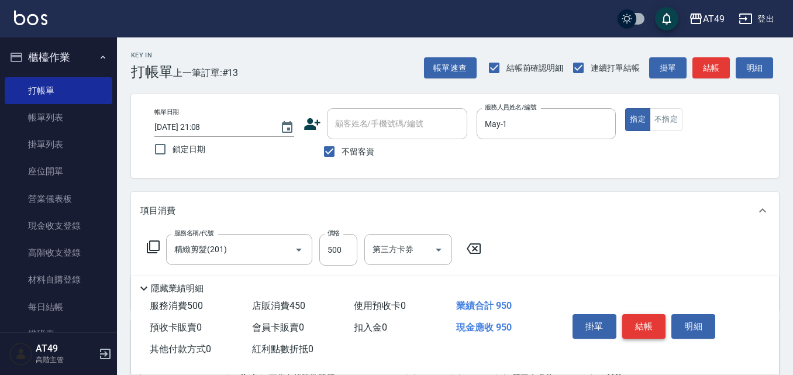
click at [643, 325] on button "結帳" at bounding box center [644, 326] width 44 height 25
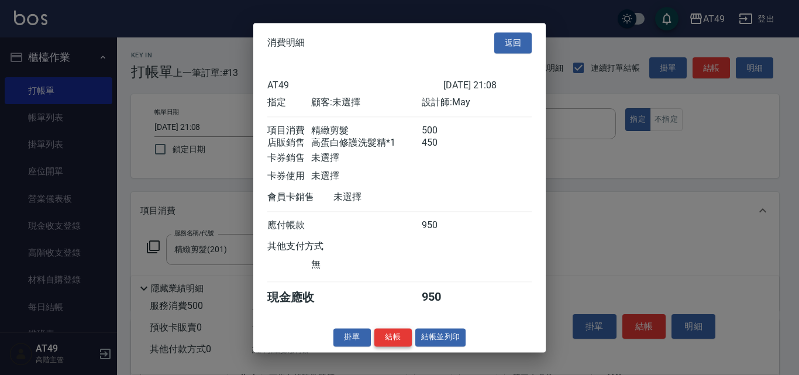
click at [401, 346] on button "結帳" at bounding box center [392, 337] width 37 height 18
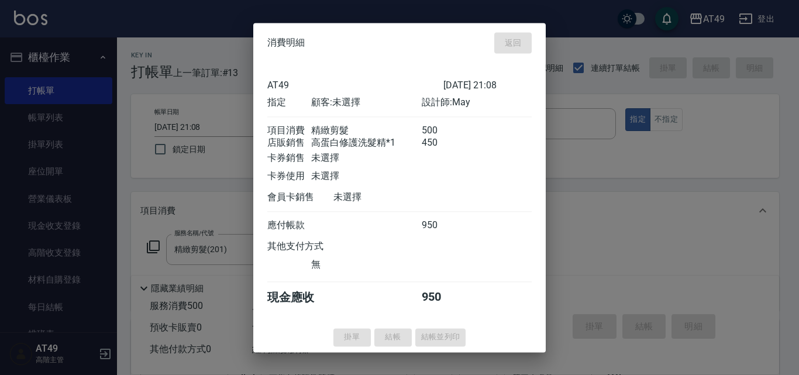
type input "[DATE] 21:09"
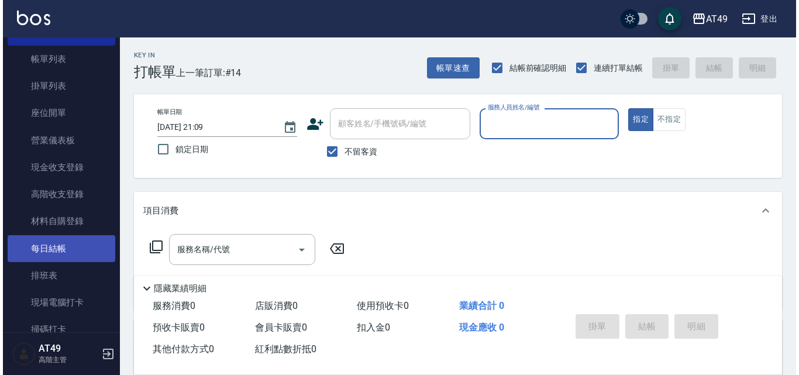
scroll to position [117, 0]
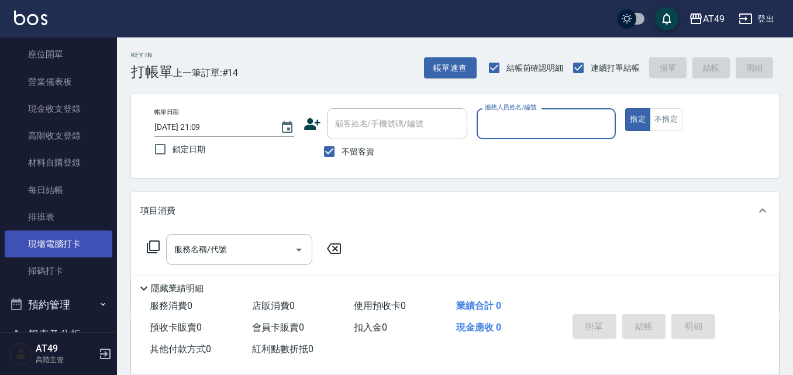
click at [55, 248] on link "現場電腦打卡" at bounding box center [59, 243] width 108 height 27
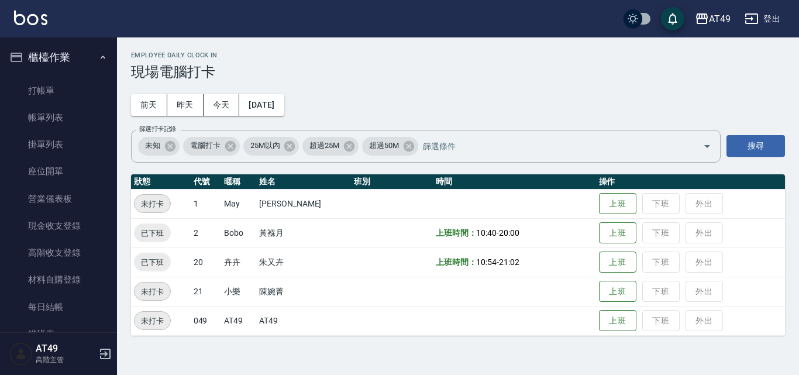
drag, startPoint x: 66, startPoint y: 91, endPoint x: 198, endPoint y: 144, distance: 143.0
click at [66, 91] on link "打帳單" at bounding box center [59, 90] width 108 height 27
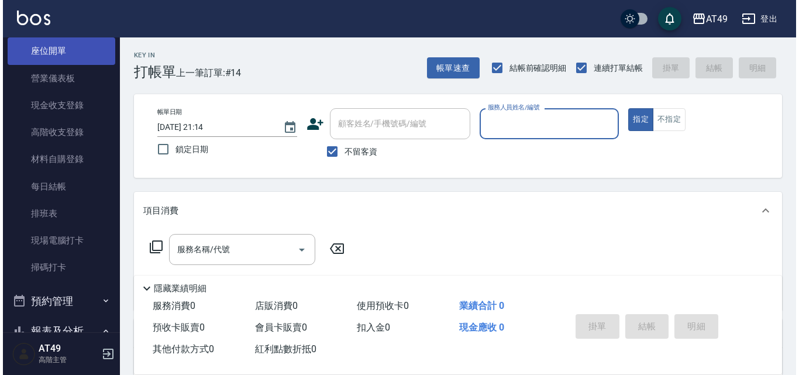
scroll to position [175, 0]
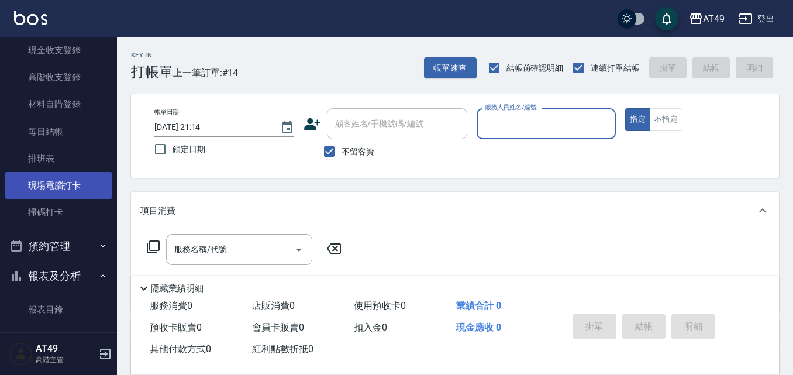
click at [59, 186] on link "現場電腦打卡" at bounding box center [59, 185] width 108 height 27
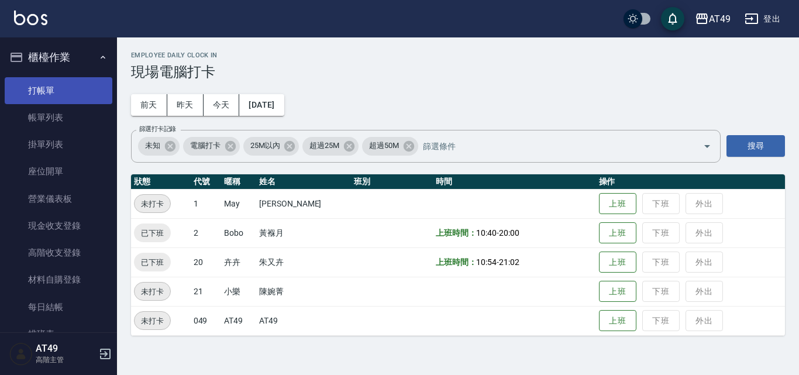
click at [80, 92] on link "打帳單" at bounding box center [59, 90] width 108 height 27
